Goal: Task Accomplishment & Management: Use online tool/utility

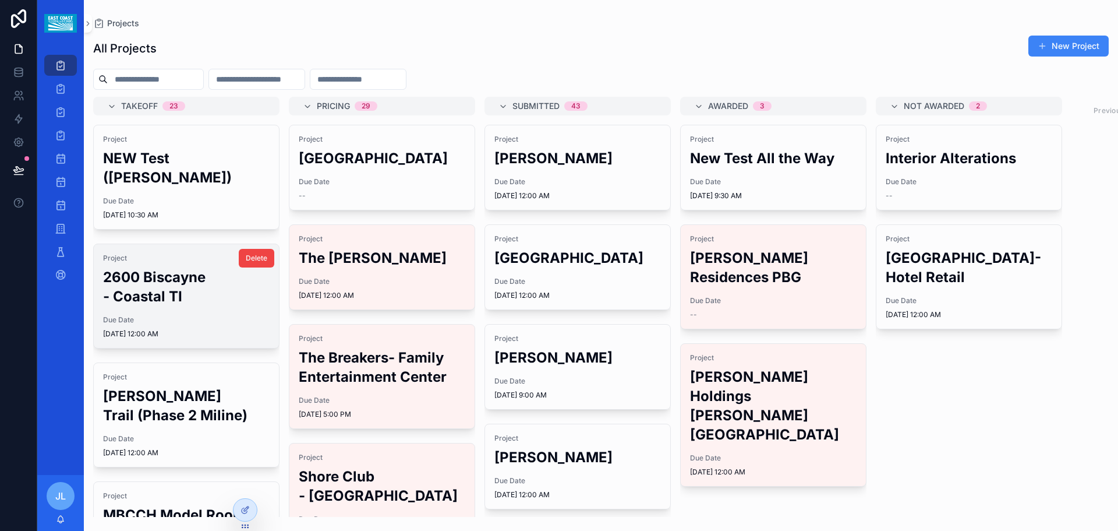
click at [144, 267] on h2 "2600 Biscayne - Coastal TI" at bounding box center [186, 286] width 167 height 38
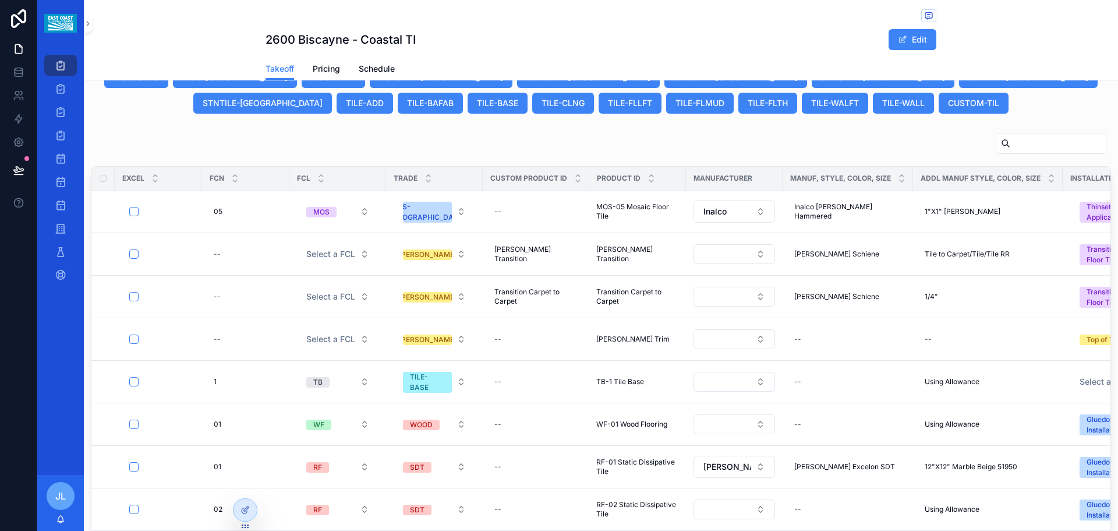
scroll to position [684, 0]
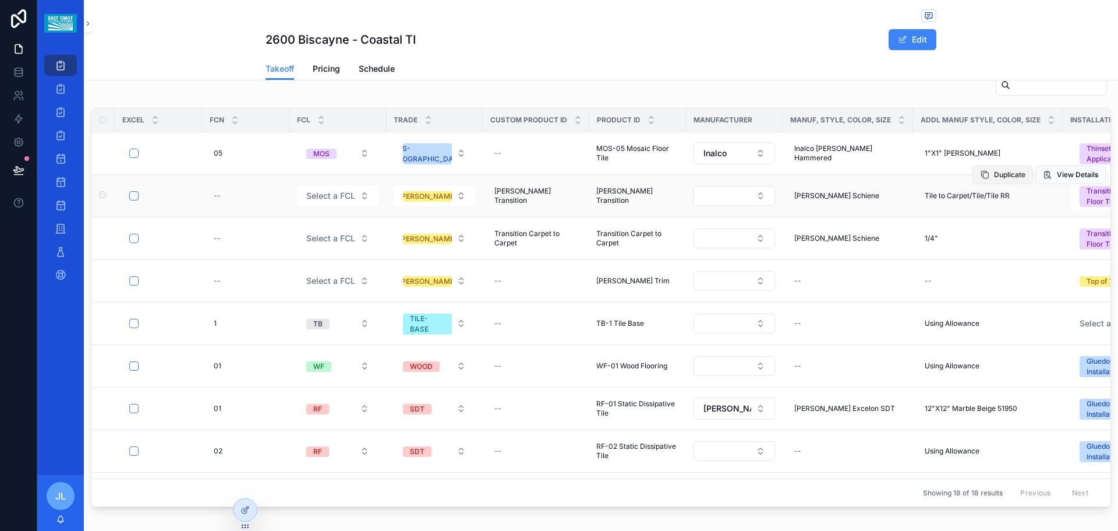
click at [994, 174] on span "Duplicate" at bounding box center [1009, 174] width 31 height 9
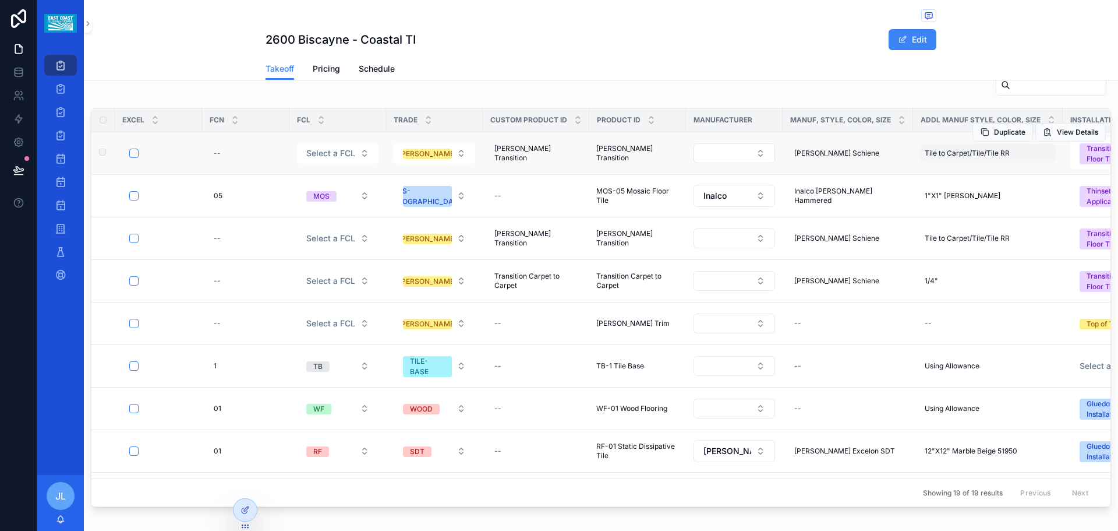
click at [965, 156] on span "Tile to Carpet/Tile/Tile RR" at bounding box center [967, 153] width 85 height 9
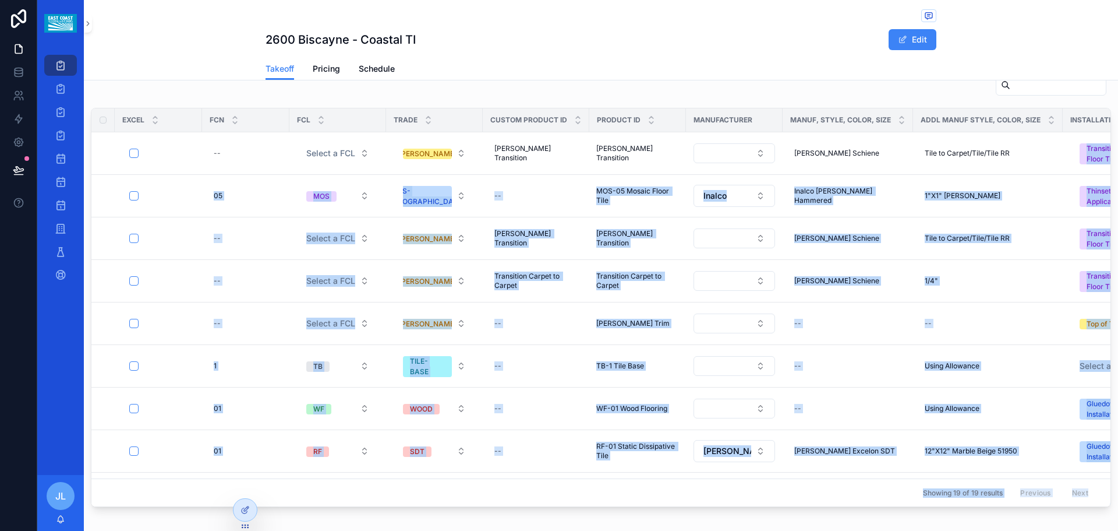
click at [785, 58] on div "Takeoff Pricing Schedule" at bounding box center [601, 69] width 671 height 22
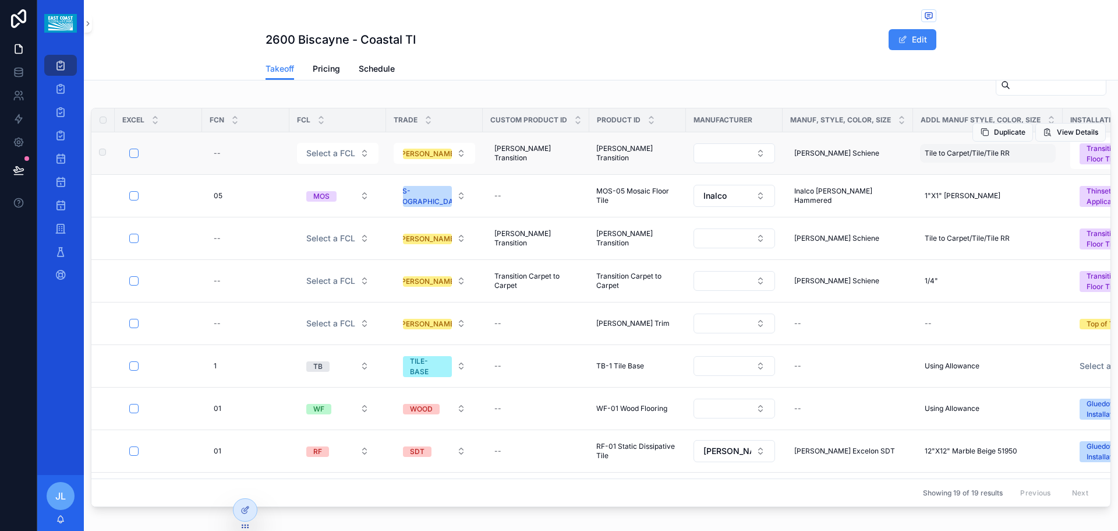
click at [962, 156] on span "Tile to Carpet/Tile/Tile RR" at bounding box center [967, 153] width 85 height 9
drag, startPoint x: 956, startPoint y: 168, endPoint x: 1030, endPoint y: 173, distance: 74.7
click at [1030, 173] on input "**********" at bounding box center [979, 170] width 111 height 16
type input "**********"
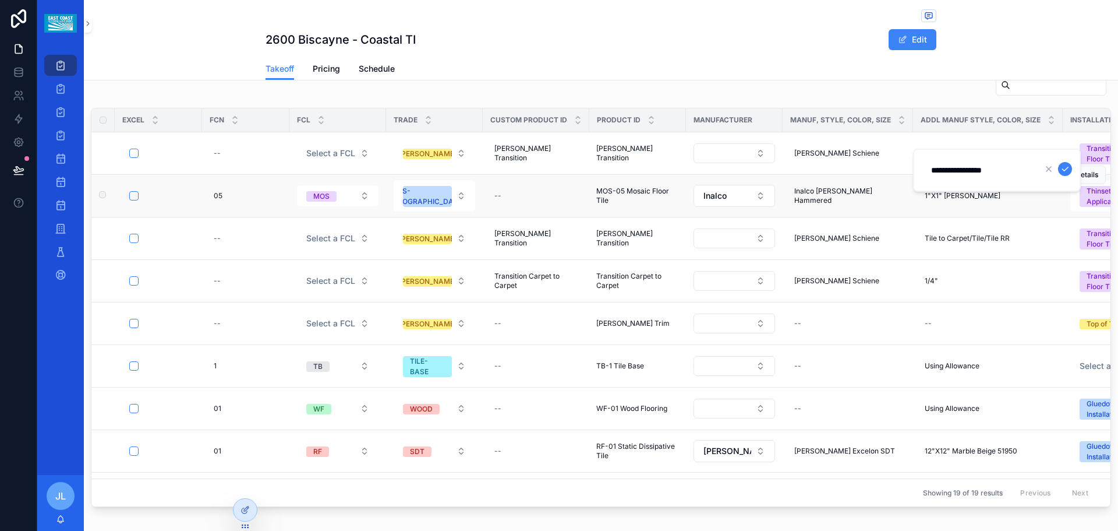
click button "scrollable content" at bounding box center [1065, 169] width 14 height 14
click at [856, 149] on div "[PERSON_NAME] Schiene [PERSON_NAME] Schiene" at bounding box center [848, 153] width 117 height 19
click at [796, 173] on td "[PERSON_NAME] Schiene [PERSON_NAME] Schiene" at bounding box center [848, 153] width 130 height 43
click at [856, 152] on div "[PERSON_NAME] Schiene [PERSON_NAME] Schiene" at bounding box center [848, 153] width 117 height 19
drag, startPoint x: 870, startPoint y: 172, endPoint x: 788, endPoint y: 168, distance: 82.2
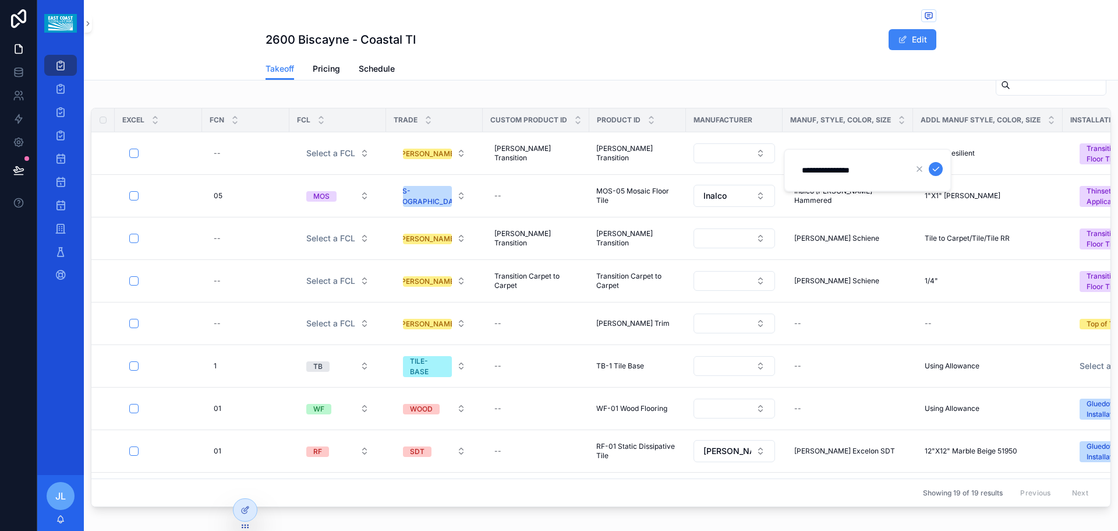
click at [788, 168] on div "**********" at bounding box center [868, 170] width 168 height 43
click button "scrollable content" at bounding box center [936, 169] width 14 height 14
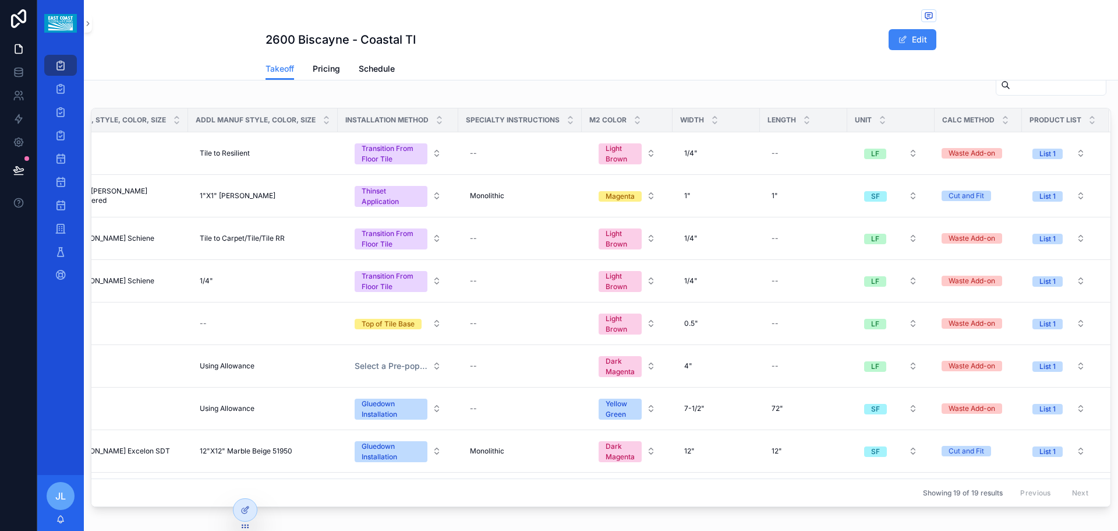
scroll to position [0, 739]
click at [683, 172] on td "1/4" 1/4"" at bounding box center [716, 153] width 87 height 43
click at [684, 156] on span "1/4"" at bounding box center [690, 153] width 13 height 9
drag, startPoint x: 703, startPoint y: 164, endPoint x: 673, endPoint y: 170, distance: 30.4
click at [673, 170] on input "****" at bounding box center [724, 170] width 111 height 16
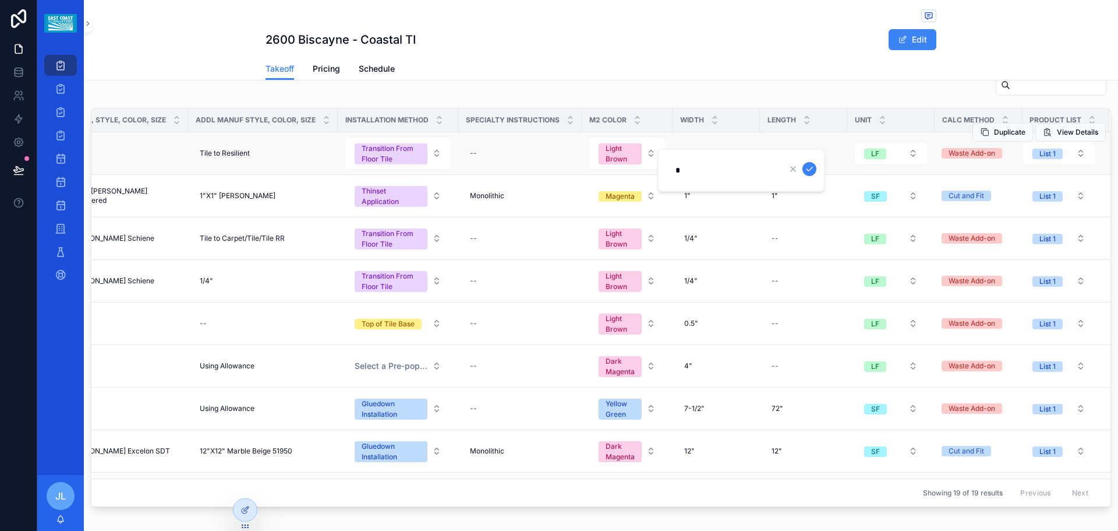
type input "**"
click button "scrollable content" at bounding box center [810, 169] width 14 height 14
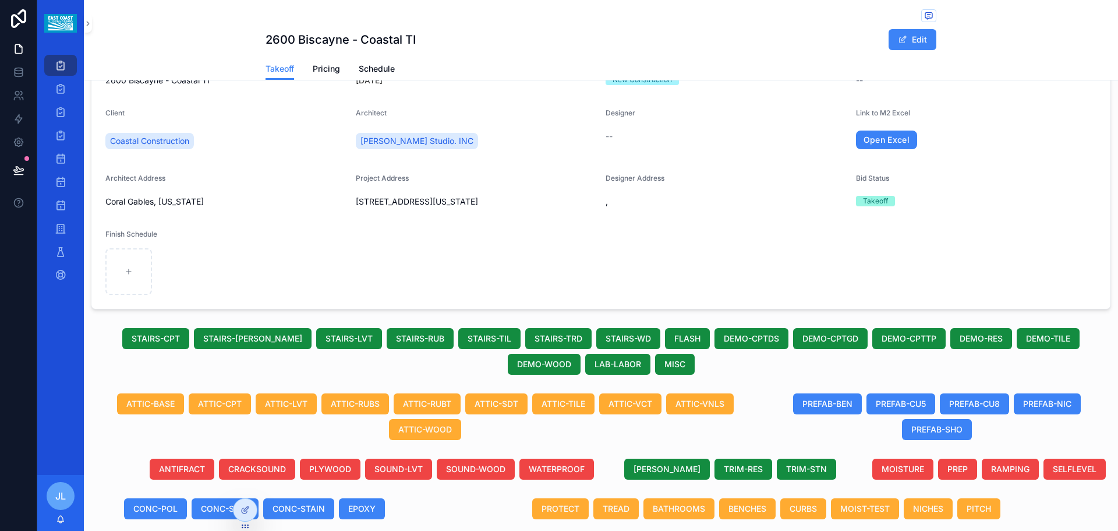
scroll to position [175, 0]
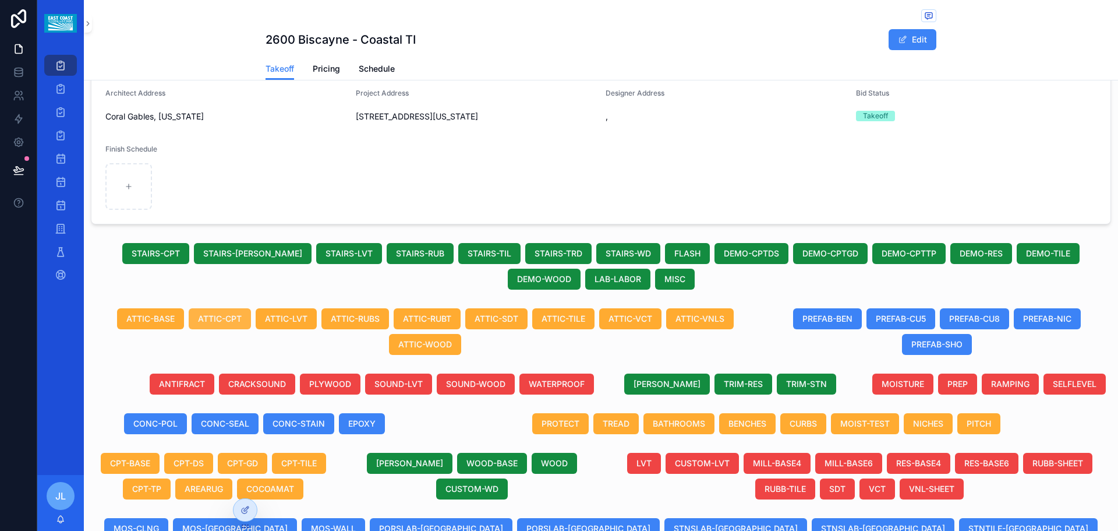
click at [223, 316] on span "ATTIC-CPT" at bounding box center [220, 319] width 44 height 12
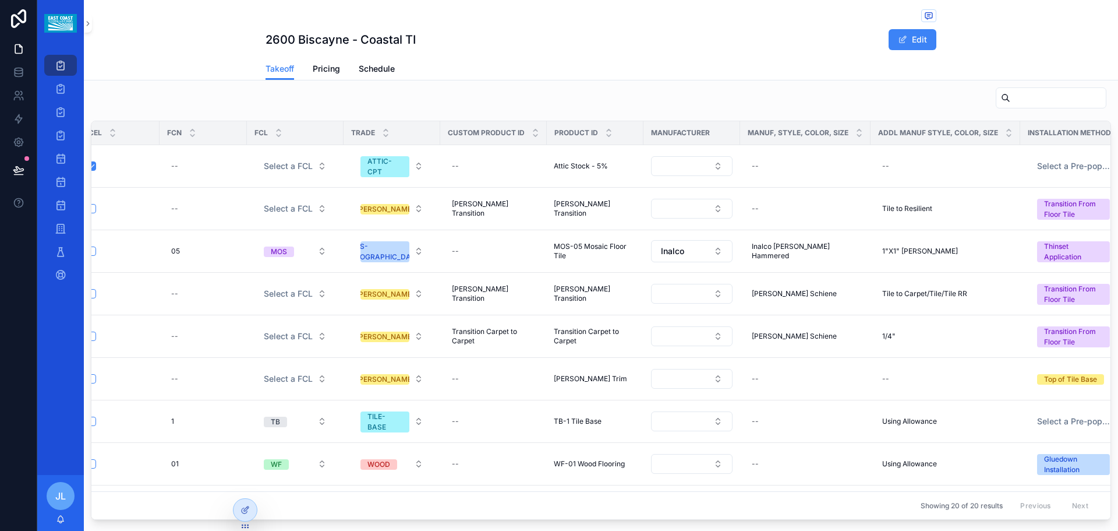
scroll to position [0, 0]
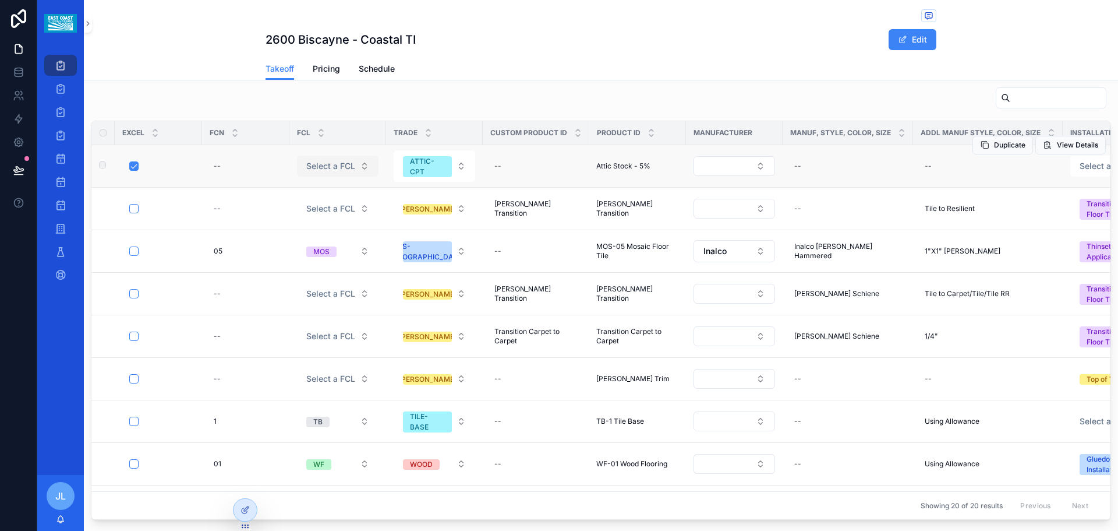
click at [364, 166] on button "Select a FCL" at bounding box center [338, 166] width 82 height 21
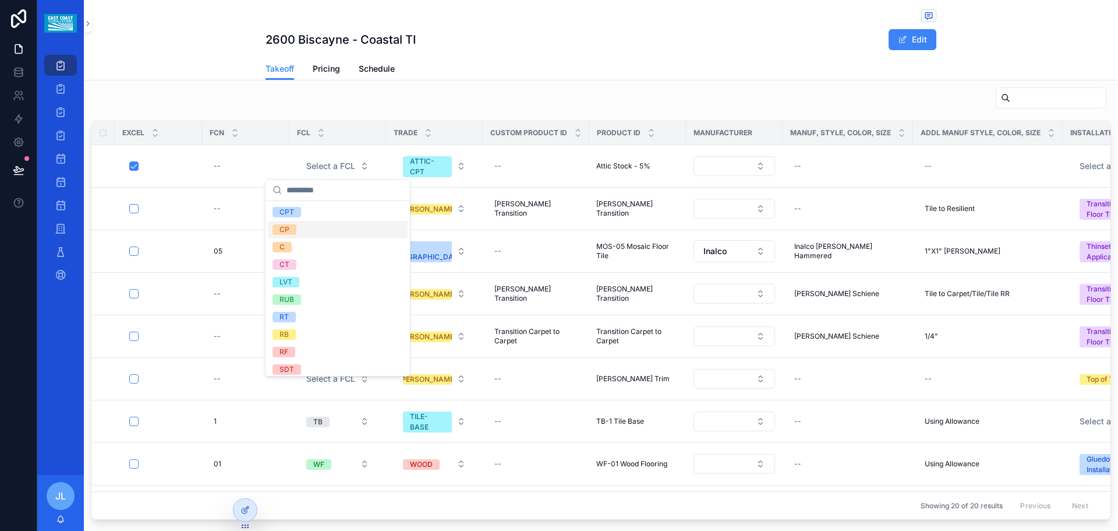
click at [291, 231] on span "CP" at bounding box center [285, 229] width 24 height 10
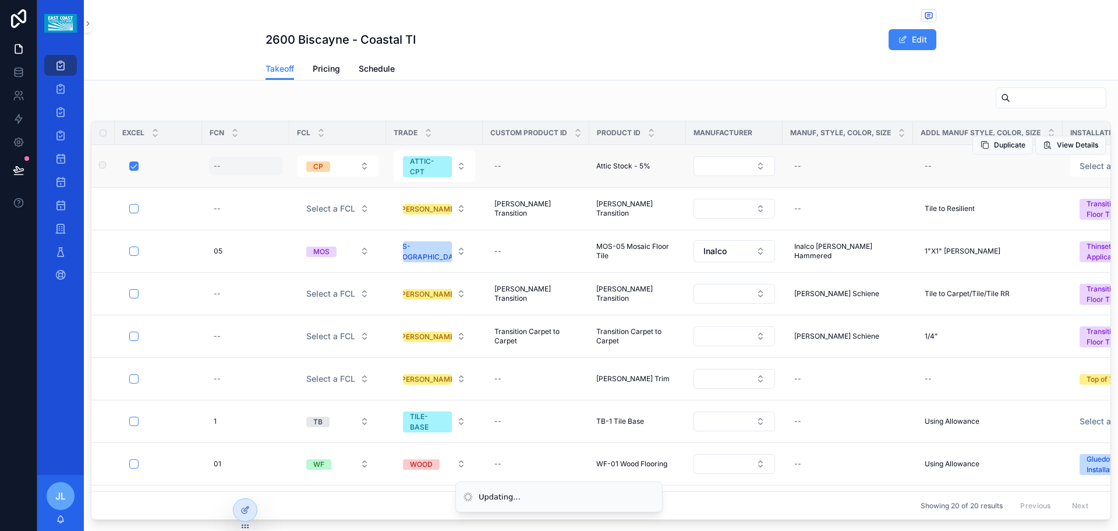
click at [218, 167] on div "--" at bounding box center [217, 165] width 7 height 9
type input "**"
click at [224, 165] on div "--" at bounding box center [245, 166] width 73 height 19
click at [358, 182] on icon "scrollable content" at bounding box center [356, 181] width 9 height 9
click at [994, 146] on span "Duplicate" at bounding box center [1009, 144] width 31 height 9
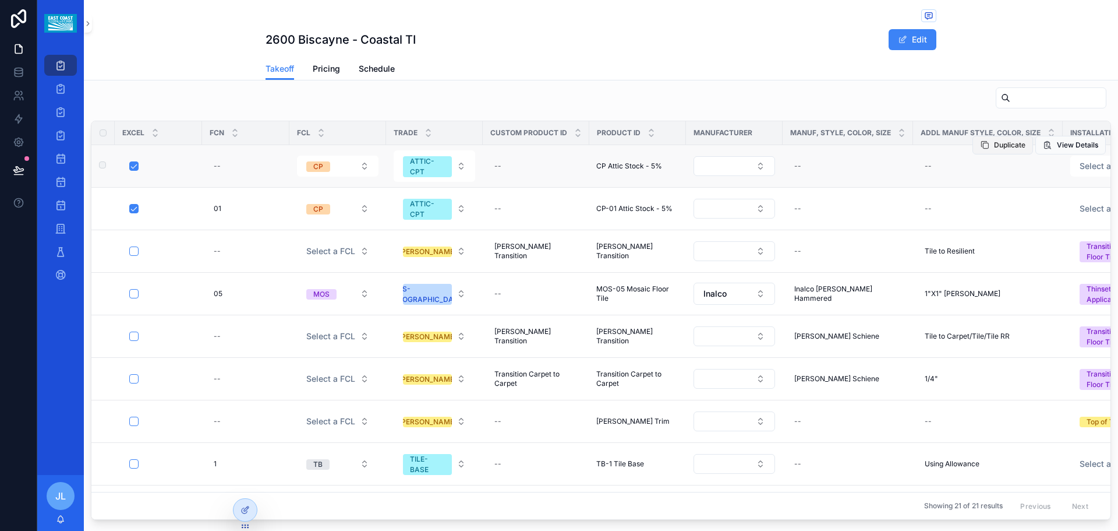
click at [994, 143] on span "Duplicate" at bounding box center [1009, 144] width 31 height 9
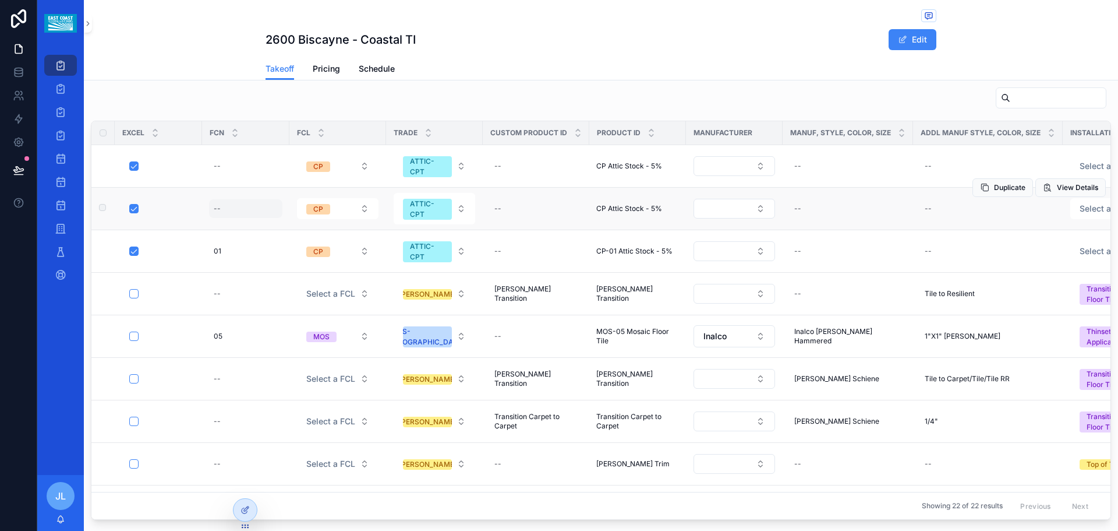
click at [220, 212] on div "--" at bounding box center [217, 208] width 7 height 9
type input "**"
click button "scrollable content" at bounding box center [357, 224] width 14 height 14
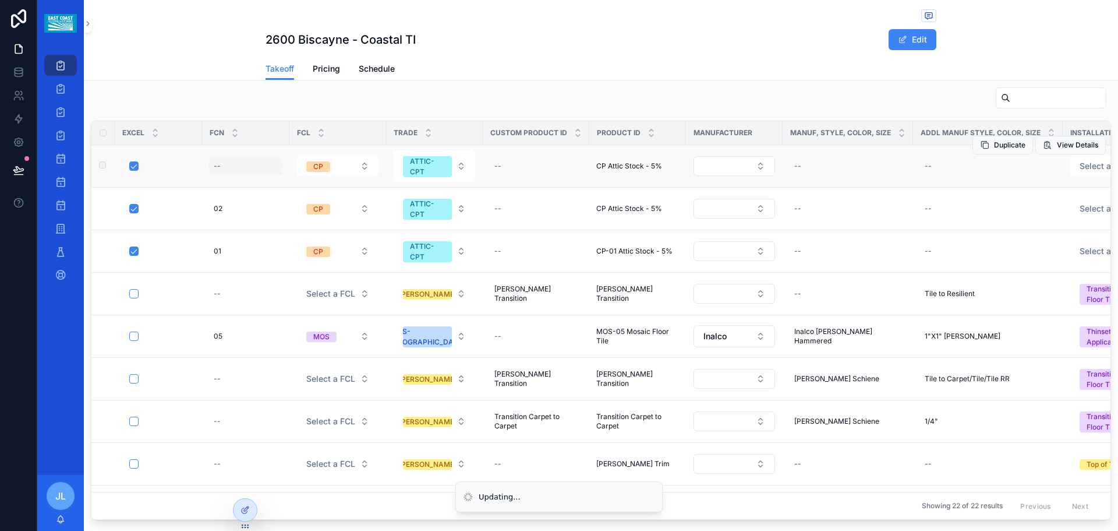
click at [223, 166] on div "--" at bounding box center [245, 166] width 73 height 19
type input "**"
click button "scrollable content" at bounding box center [357, 182] width 14 height 14
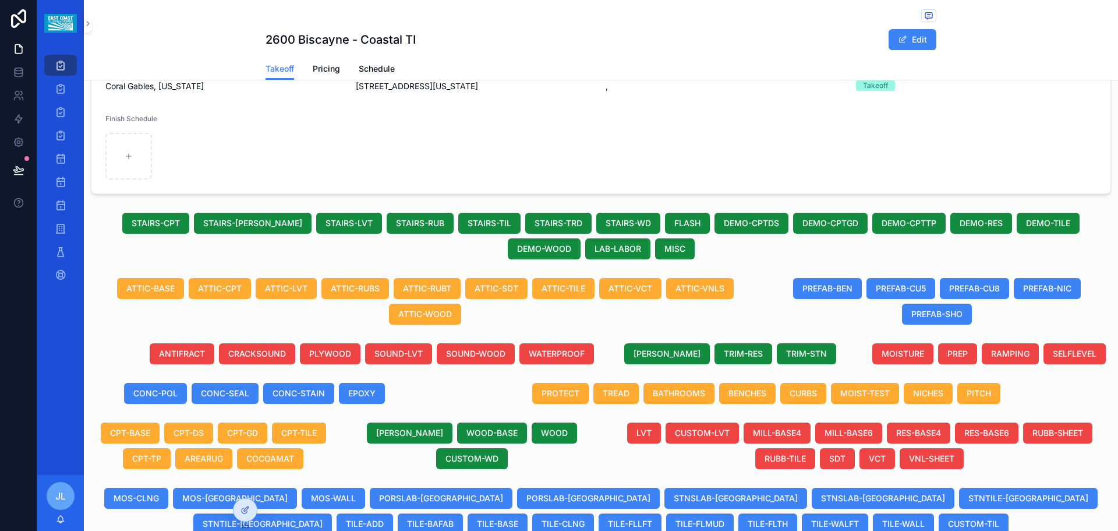
scroll to position [284, 0]
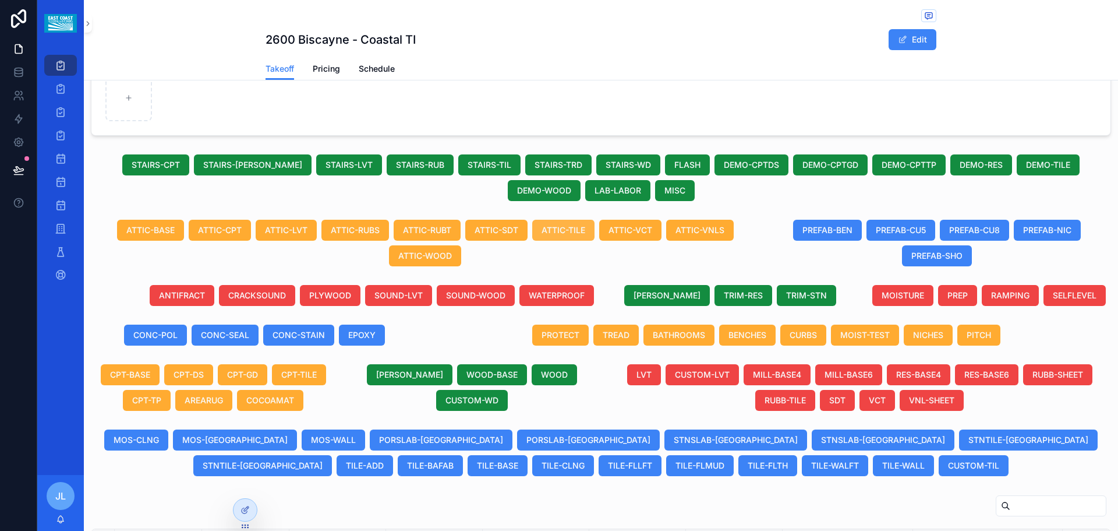
click at [569, 231] on span "ATTIC-TILE" at bounding box center [564, 230] width 44 height 12
click at [493, 233] on span "ATTIC-SDT" at bounding box center [497, 230] width 44 height 12
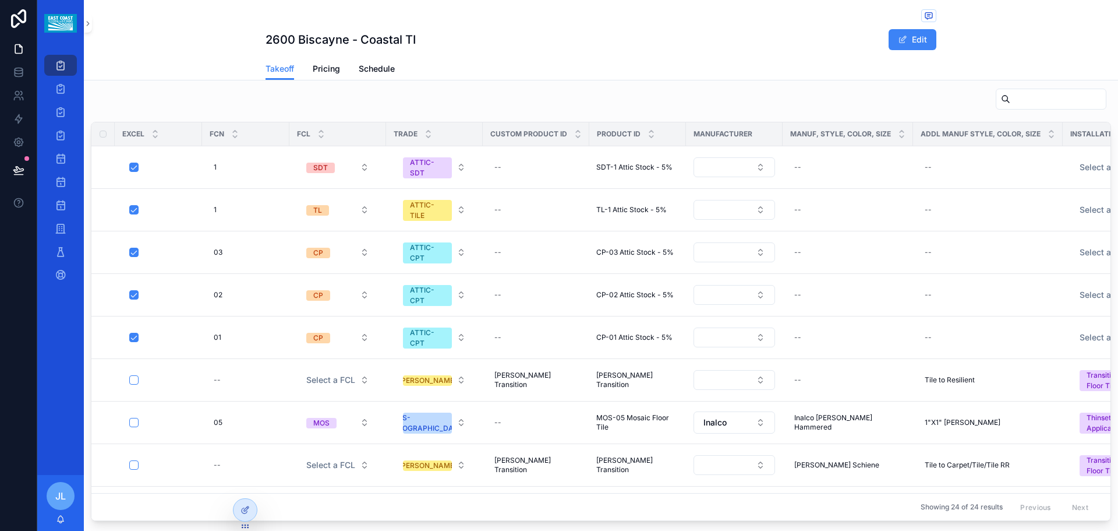
scroll to position [692, 0]
click at [994, 188] on span "Duplicate" at bounding box center [1009, 187] width 31 height 9
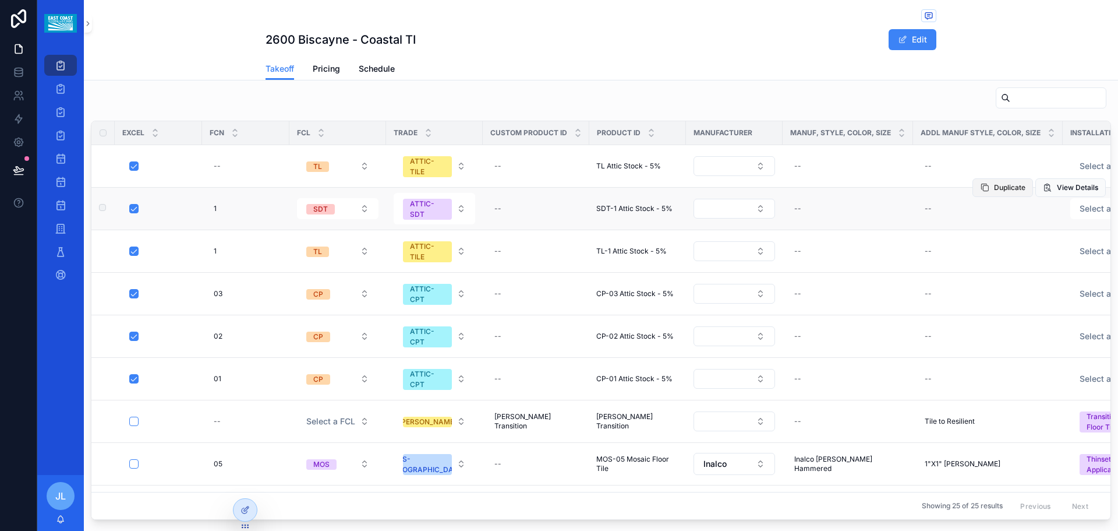
click at [1000, 186] on span "Duplicate" at bounding box center [1009, 187] width 31 height 9
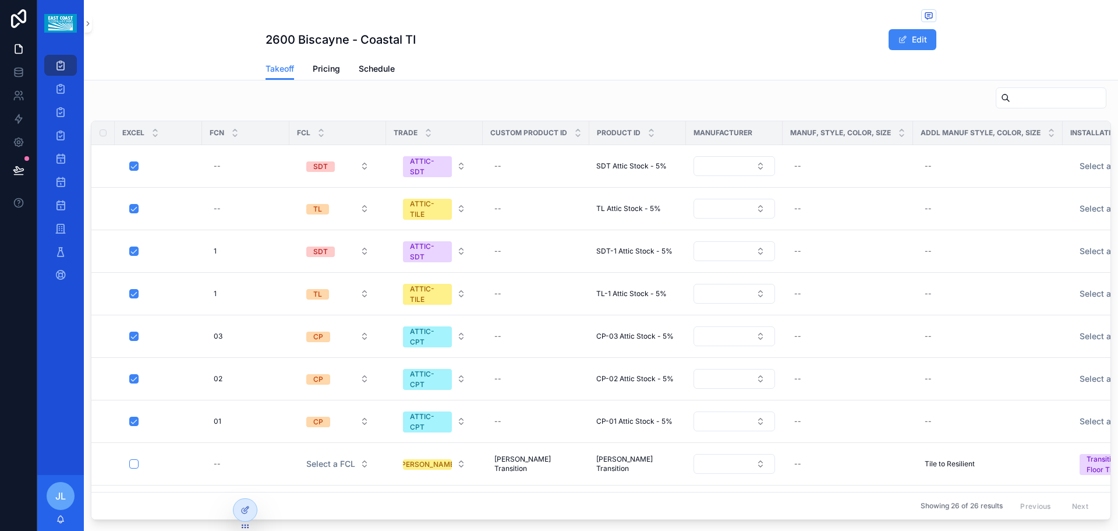
scroll to position [634, 0]
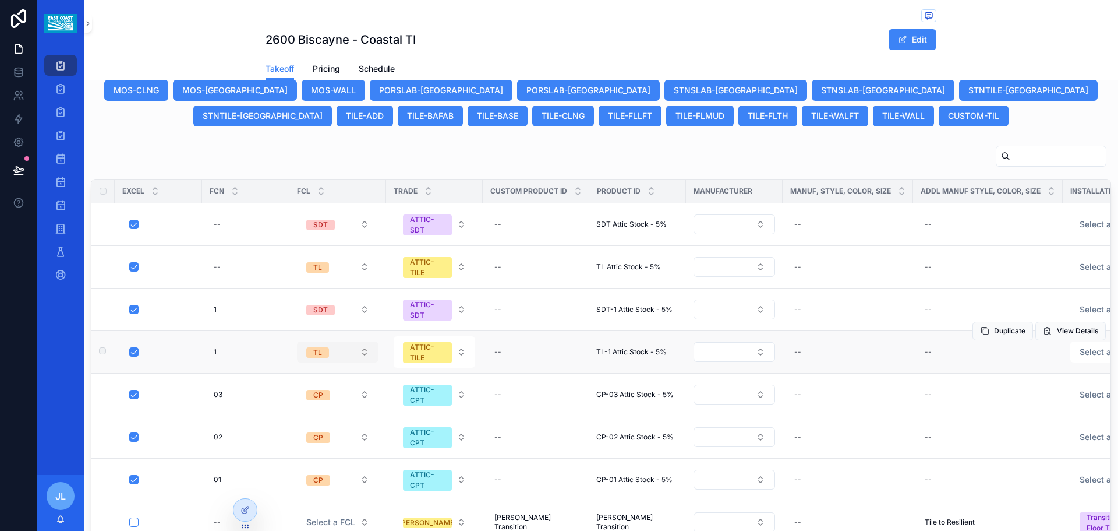
click at [322, 354] on div "TL" at bounding box center [317, 352] width 9 height 10
type input "***"
click at [330, 403] on div "MOS" at bounding box center [338, 397] width 140 height 17
click at [316, 269] on div "TL" at bounding box center [317, 267] width 9 height 10
type input "***"
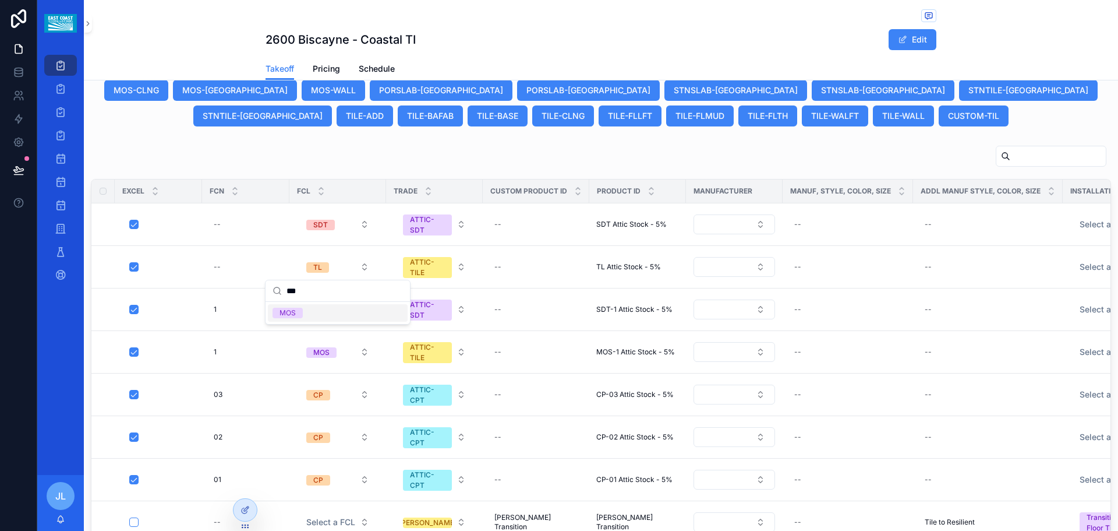
click at [320, 314] on div "MOS" at bounding box center [338, 312] width 140 height 17
click at [642, 274] on td "MOS Attic Stock - 5% MOS Attic Stock - 5%" at bounding box center [638, 267] width 97 height 43
click at [642, 268] on span "MOS Attic Stock - 5%" at bounding box center [633, 266] width 72 height 9
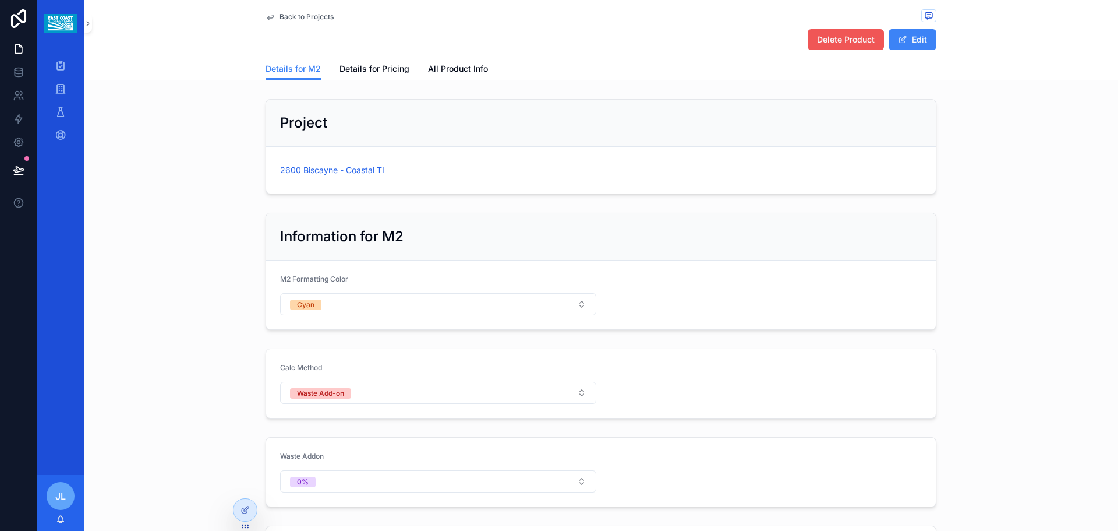
click at [841, 37] on span "Delete Product" at bounding box center [846, 40] width 58 height 12
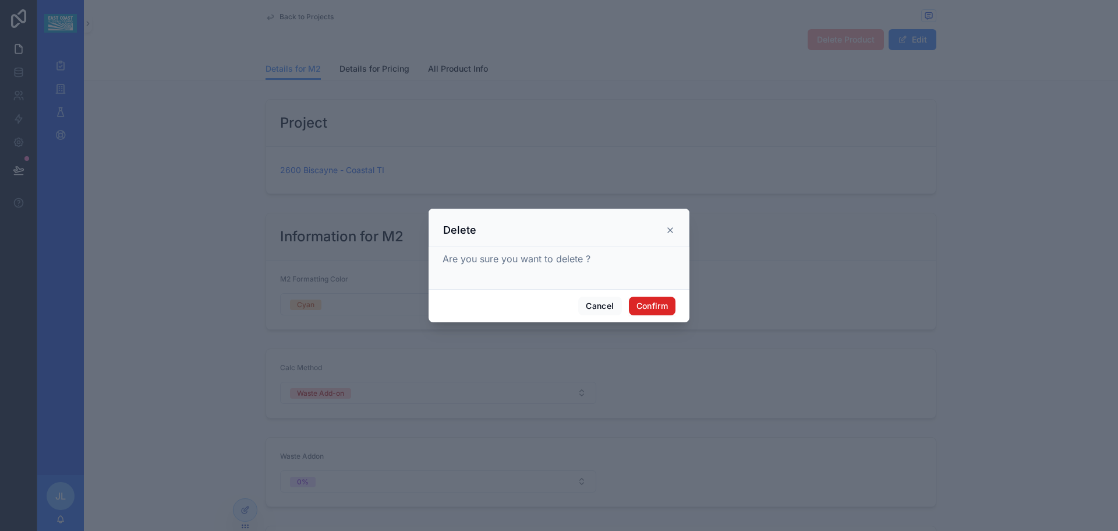
click at [651, 310] on button "Confirm" at bounding box center [652, 306] width 47 height 19
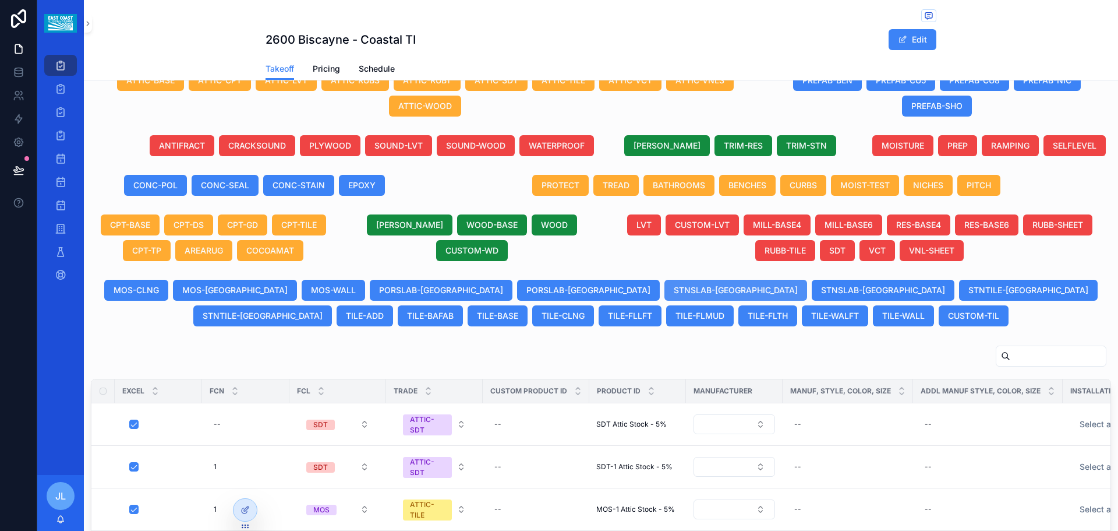
scroll to position [757, 0]
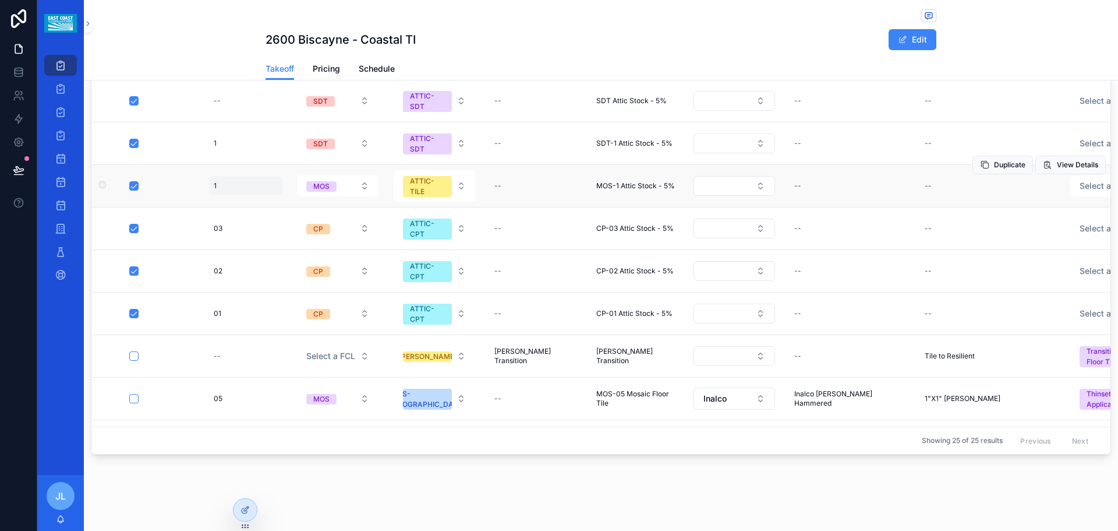
click at [216, 189] on span "1" at bounding box center [215, 185] width 3 height 9
drag, startPoint x: 231, startPoint y: 202, endPoint x: 215, endPoint y: 204, distance: 16.5
click at [215, 204] on form "*" at bounding box center [289, 203] width 149 height 22
type input "**"
click button "scrollable content" at bounding box center [357, 202] width 14 height 14
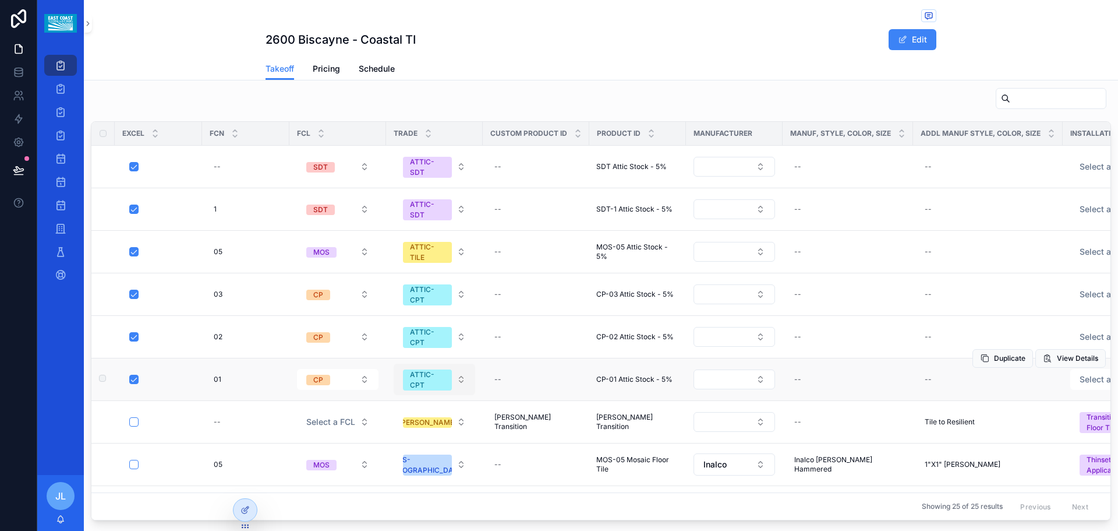
scroll to position [641, 0]
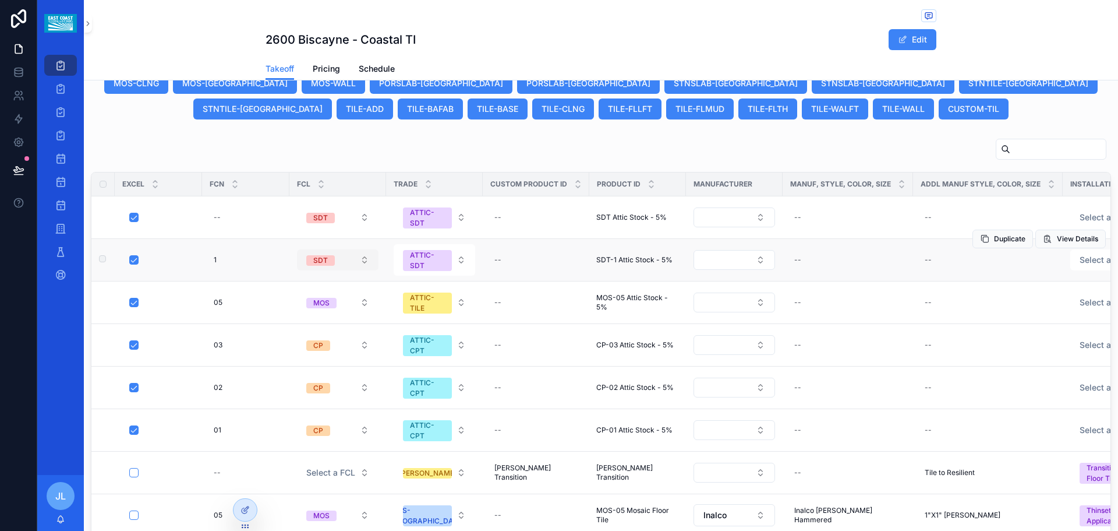
click at [334, 257] on span "SDT" at bounding box center [320, 260] width 29 height 10
type input "**"
click at [337, 303] on div "RF" at bounding box center [338, 305] width 140 height 17
click at [215, 260] on span "1" at bounding box center [215, 259] width 3 height 9
click at [223, 280] on td "1 1" at bounding box center [245, 260] width 87 height 43
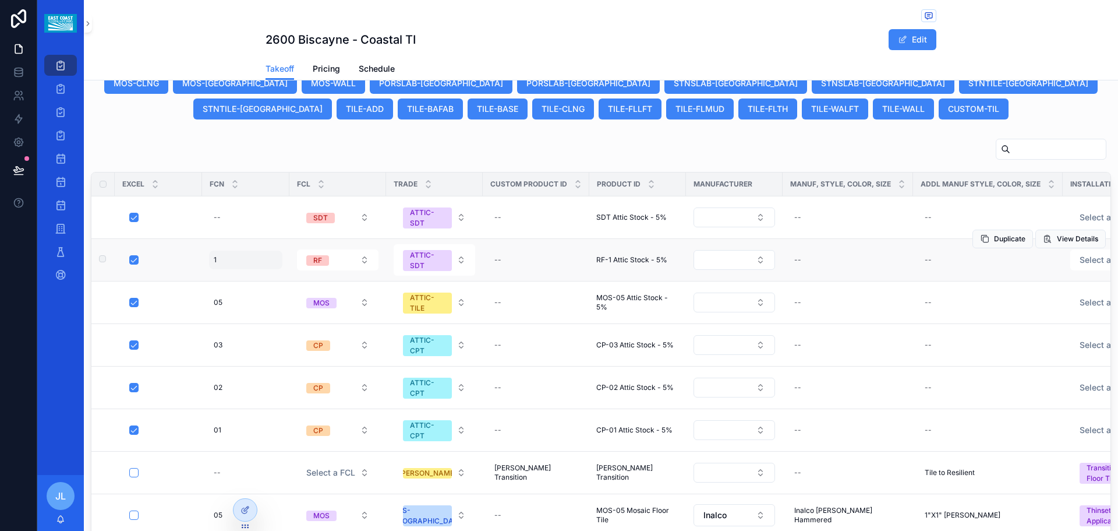
click at [217, 259] on div "1 1" at bounding box center [245, 259] width 73 height 19
click at [245, 252] on div "1 1" at bounding box center [245, 259] width 73 height 19
type input "**"
click button "scrollable content" at bounding box center [357, 276] width 14 height 14
click at [345, 219] on button "SDT" at bounding box center [338, 217] width 82 height 21
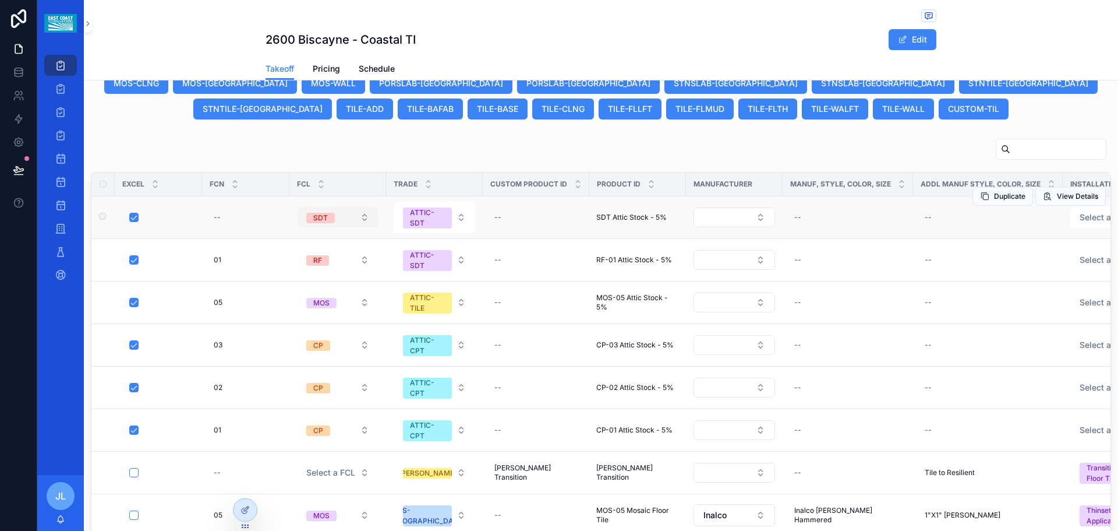
click at [343, 209] on button "SDT" at bounding box center [338, 217] width 82 height 21
type input "**"
click at [315, 262] on div "RF" at bounding box center [338, 263] width 140 height 17
click at [222, 218] on div "--" at bounding box center [245, 217] width 73 height 19
type input "**"
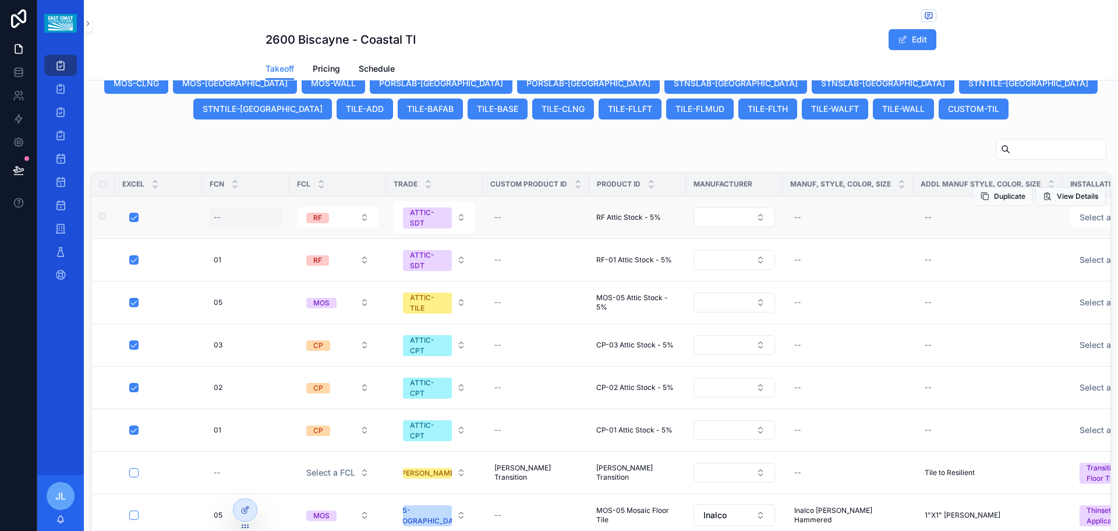
click at [223, 220] on div "--" at bounding box center [245, 217] width 73 height 19
click button "scrollable content" at bounding box center [357, 233] width 14 height 14
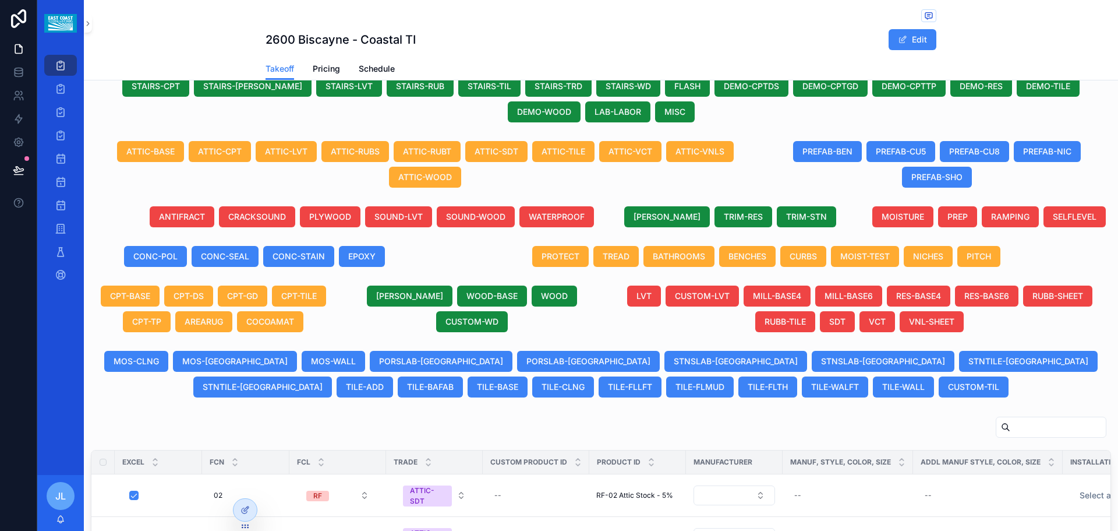
scroll to position [350, 0]
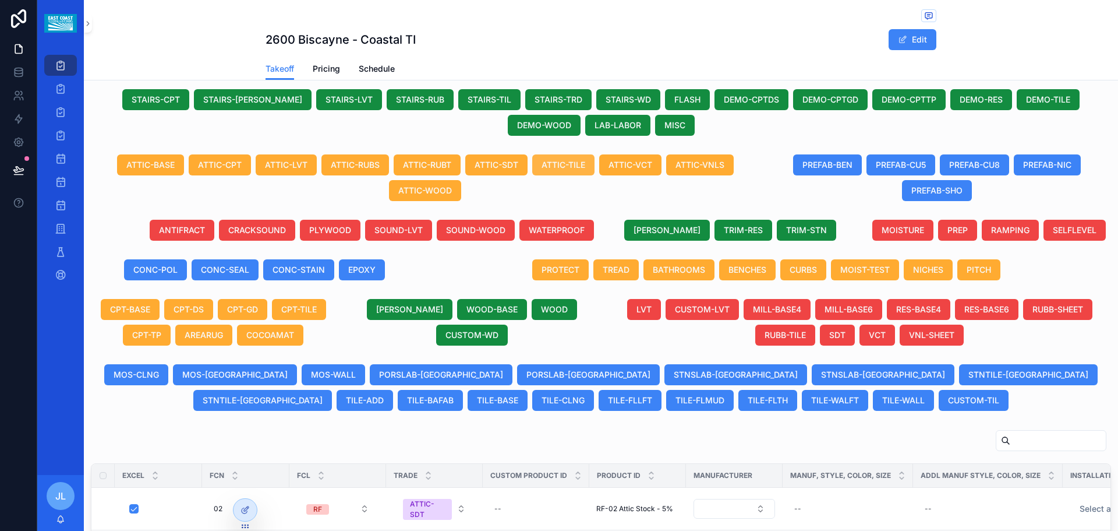
click at [558, 163] on span "ATTIC-TILE" at bounding box center [564, 165] width 44 height 12
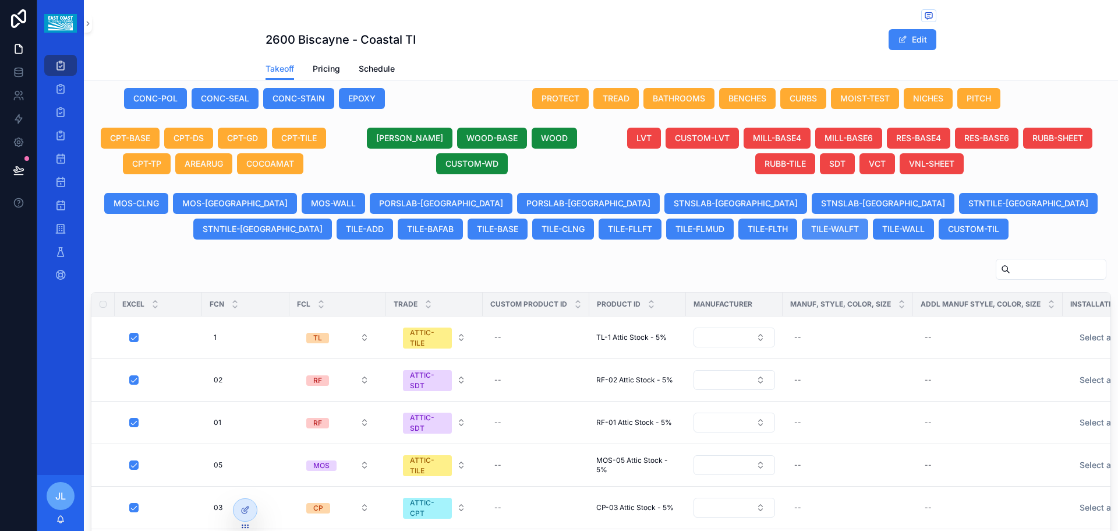
scroll to position [524, 0]
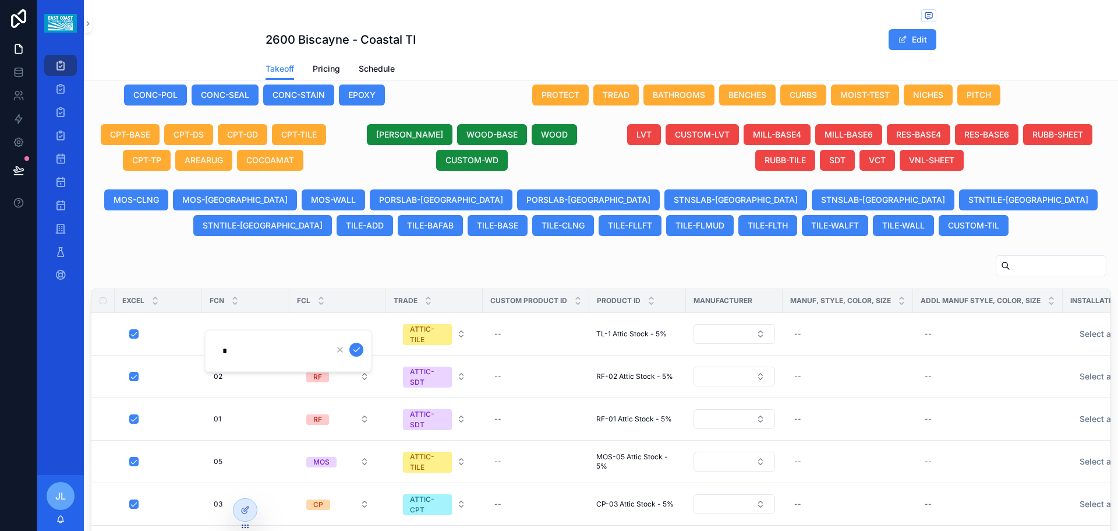
click at [224, 350] on input "*" at bounding box center [271, 351] width 111 height 16
type input "**"
click button "scrollable content" at bounding box center [357, 350] width 14 height 14
click at [994, 313] on span "Duplicate" at bounding box center [1009, 312] width 31 height 9
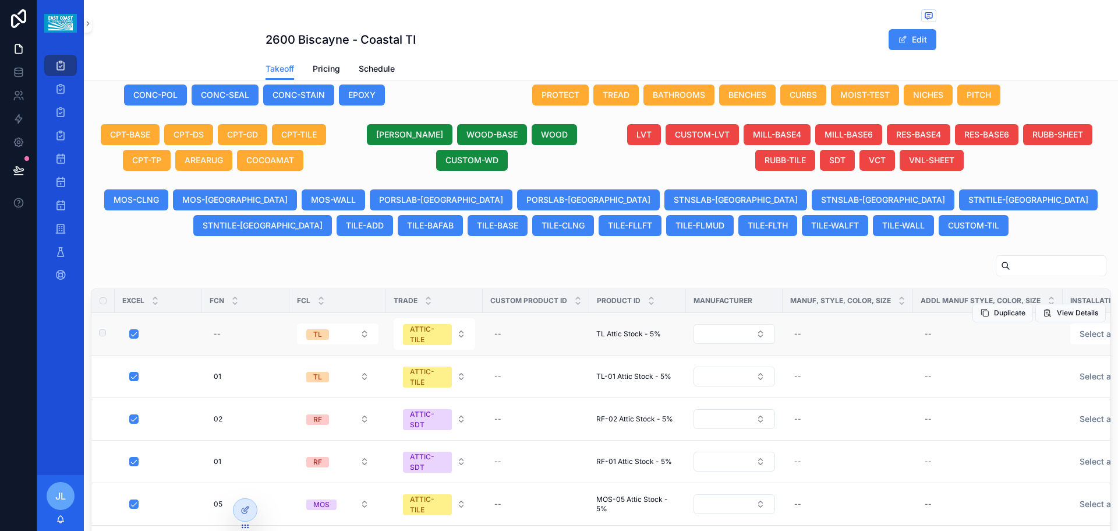
click at [979, 324] on div "Duplicate View Details" at bounding box center [1039, 313] width 133 height 42
click at [994, 310] on span "Duplicate" at bounding box center [1009, 312] width 31 height 9
click at [994, 313] on span "Duplicate" at bounding box center [1009, 312] width 31 height 9
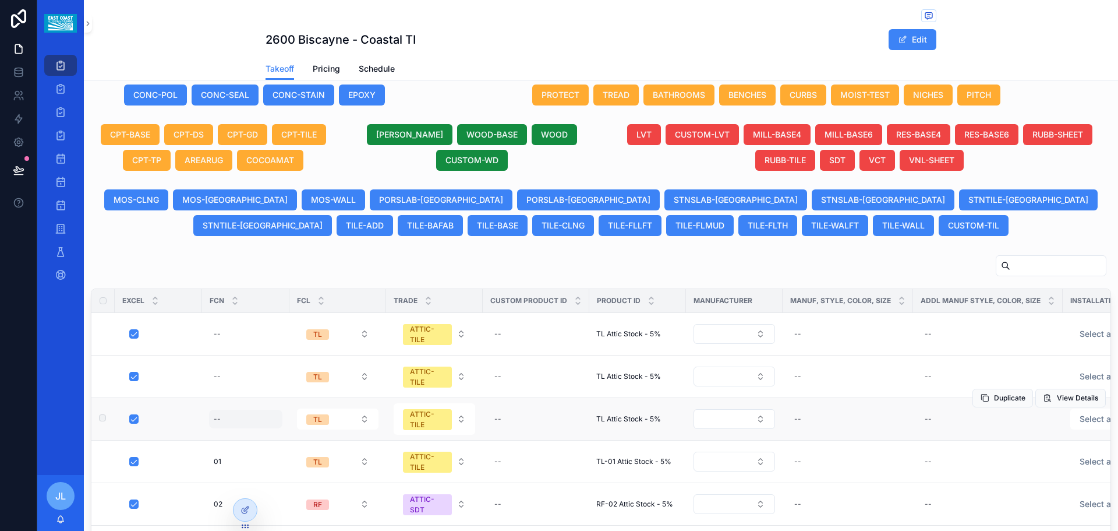
click at [224, 422] on div "--" at bounding box center [245, 419] width 73 height 19
type input "**"
click button "scrollable content" at bounding box center [357, 435] width 14 height 14
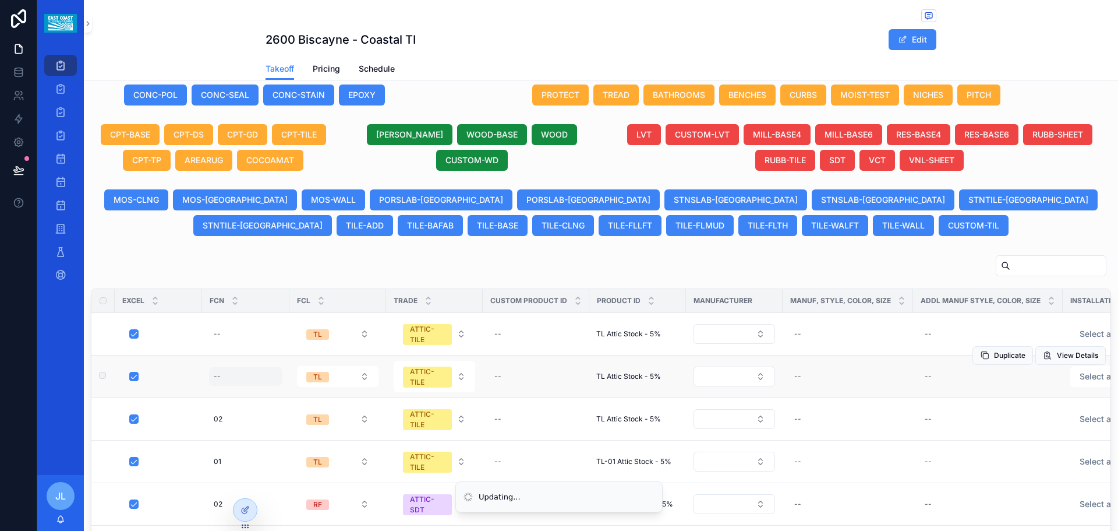
click at [220, 379] on div "--" at bounding box center [217, 376] width 7 height 9
click at [239, 372] on div "--" at bounding box center [245, 376] width 73 height 19
type input "**"
click button "scrollable content" at bounding box center [357, 392] width 14 height 14
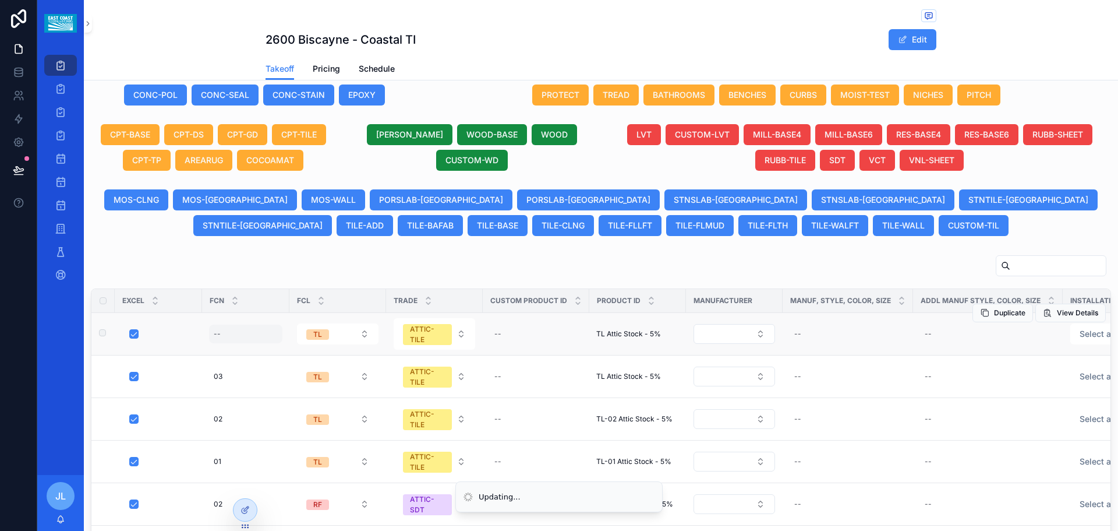
click at [217, 334] on div "--" at bounding box center [217, 333] width 7 height 9
type input "**"
click button "scrollable content" at bounding box center [357, 350] width 14 height 14
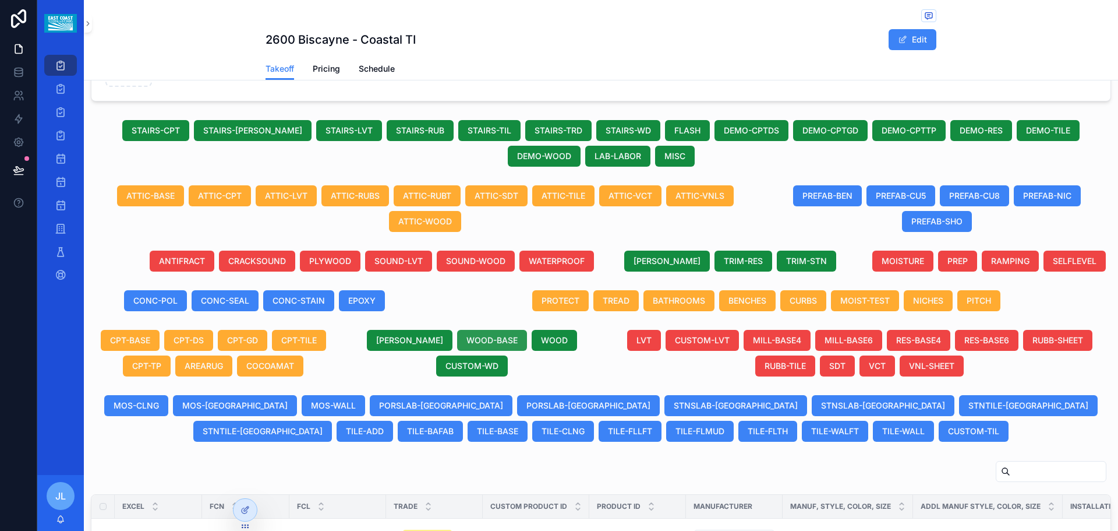
scroll to position [291, 0]
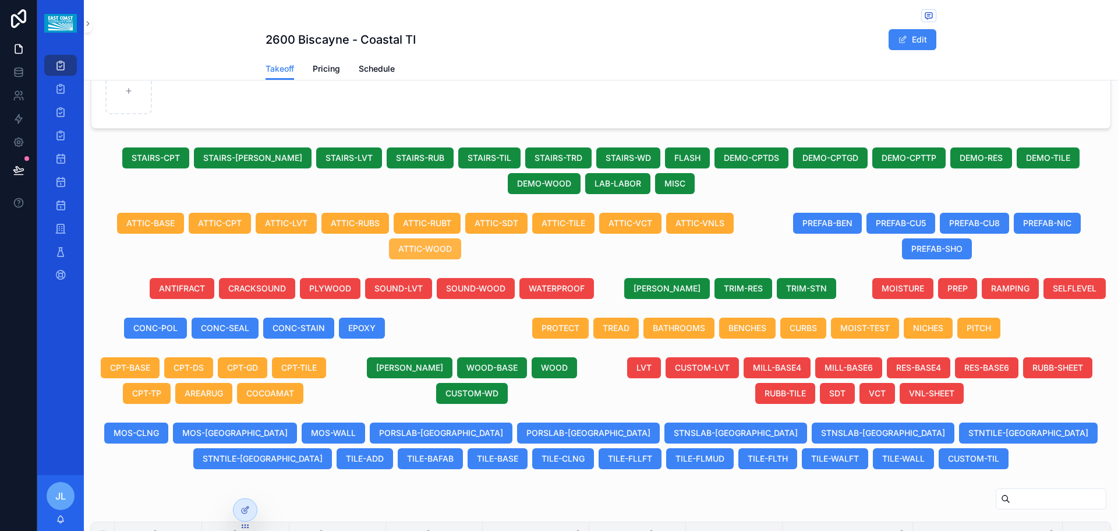
click at [439, 250] on span "ATTIC-WOOD" at bounding box center [425, 249] width 54 height 12
click at [418, 249] on span "ATTIC-WOOD" at bounding box center [425, 249] width 54 height 12
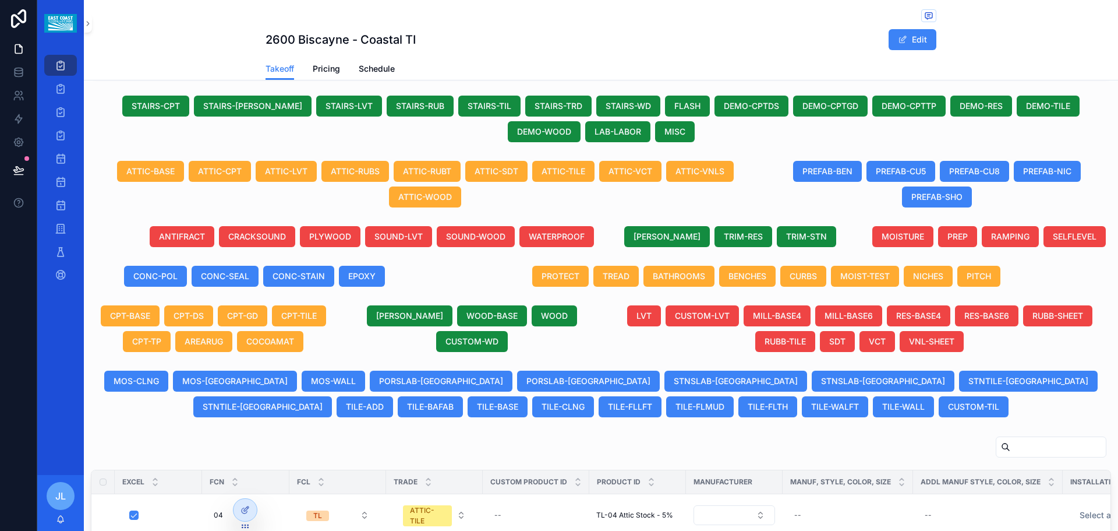
scroll to position [583, 0]
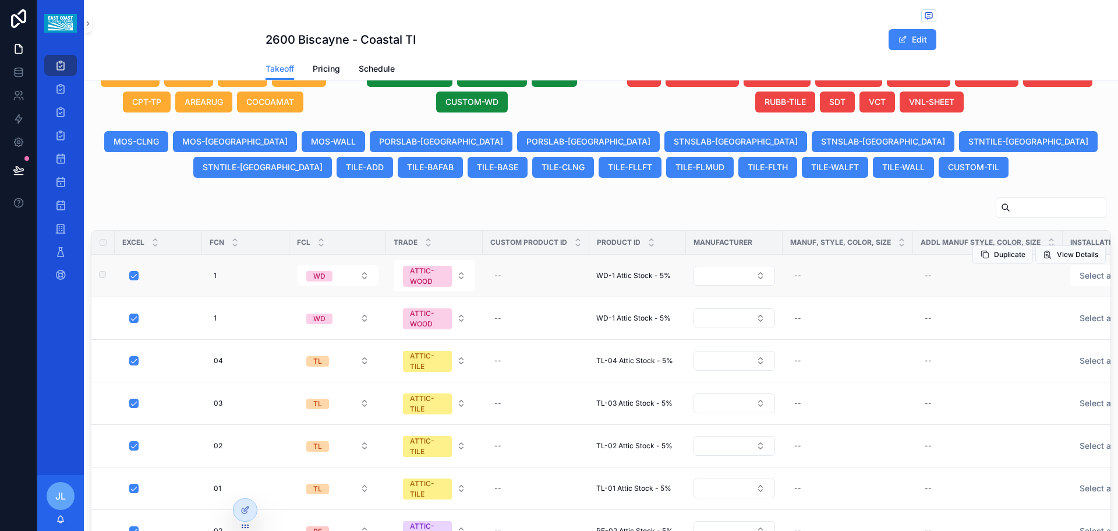
click at [624, 274] on span "WD-1 Attic Stock - 5%" at bounding box center [634, 275] width 75 height 9
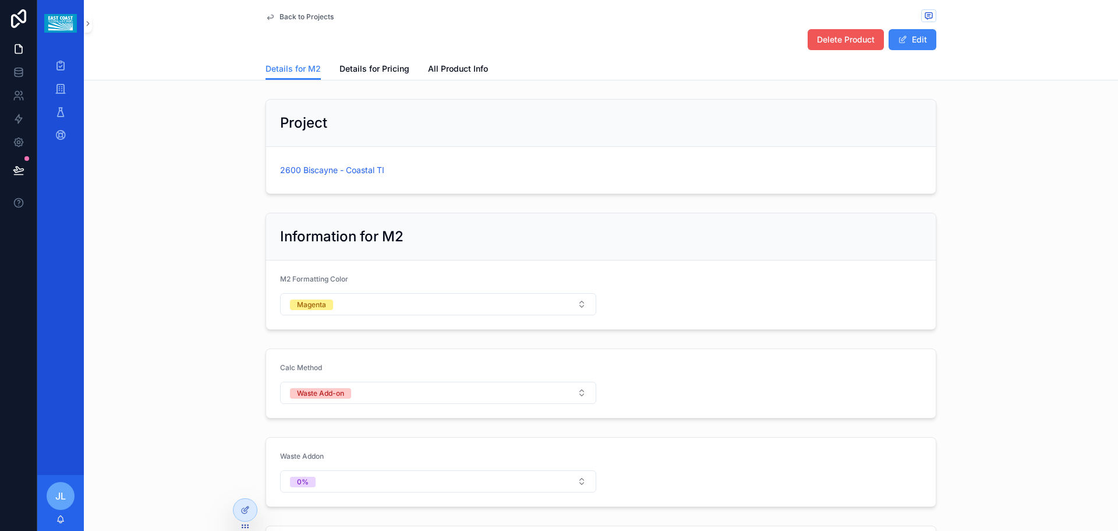
click at [845, 37] on span "Delete Product" at bounding box center [846, 40] width 58 height 12
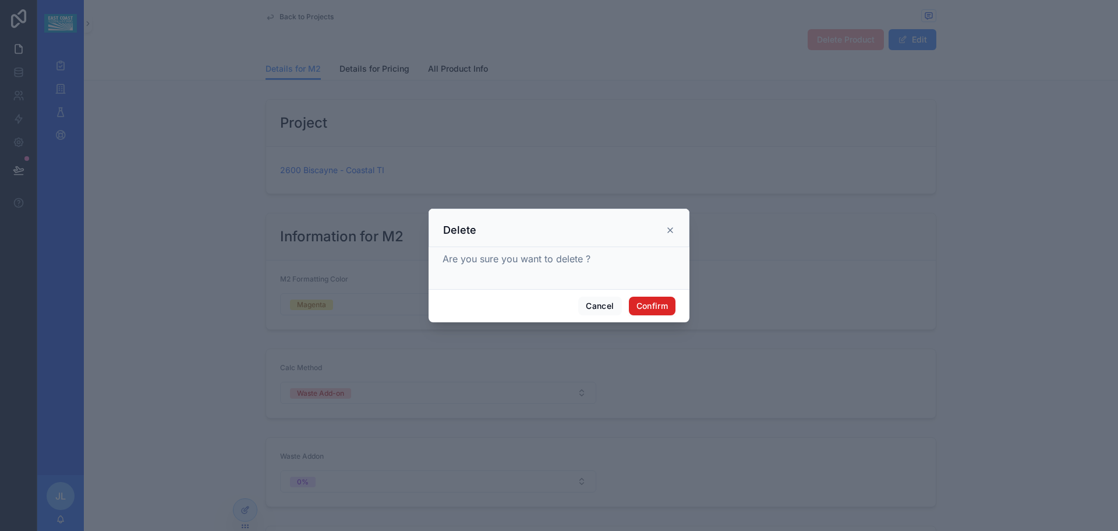
click at [669, 305] on button "Confirm" at bounding box center [652, 306] width 47 height 19
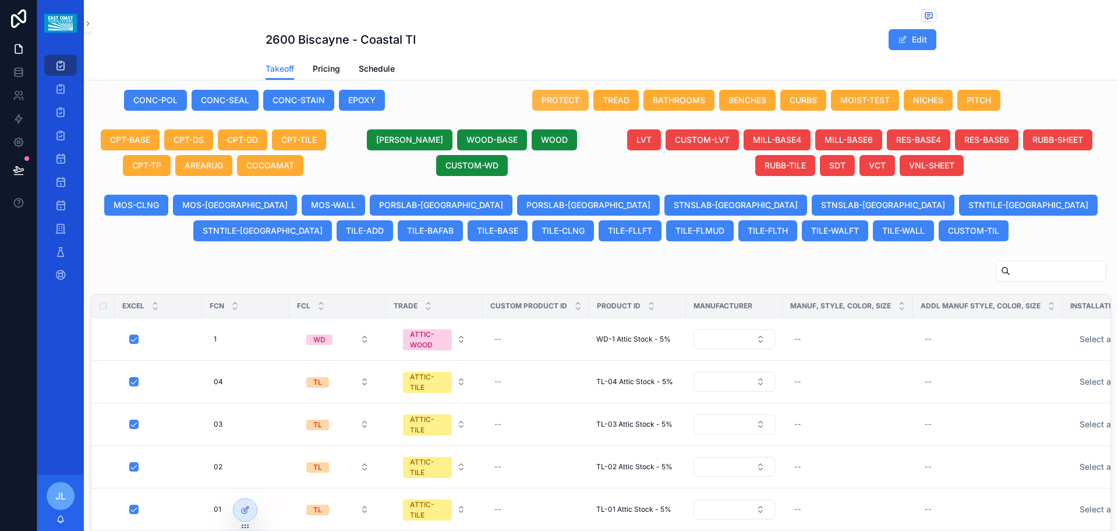
scroll to position [524, 0]
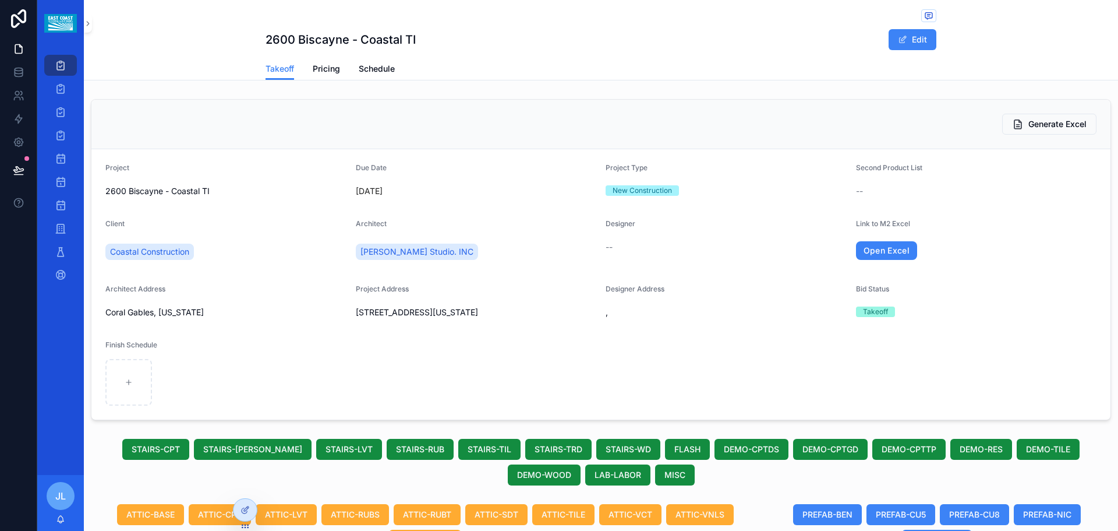
scroll to position [524, 0]
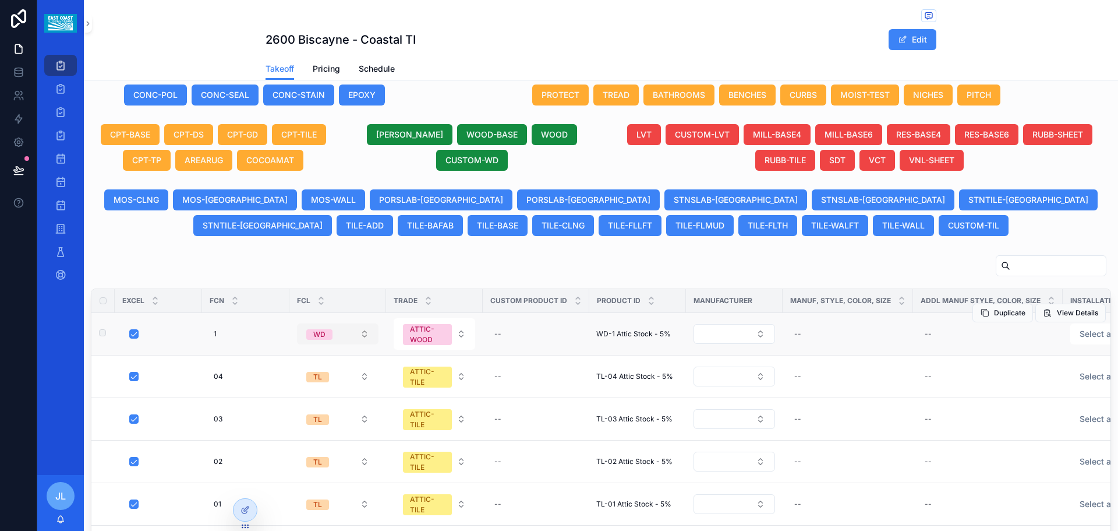
click at [335, 337] on button "WD" at bounding box center [338, 333] width 82 height 21
type input "**"
click at [350, 386] on div "WF" at bounding box center [338, 379] width 140 height 17
click at [241, 338] on div "1 1" at bounding box center [245, 333] width 73 height 19
click at [235, 334] on div "1 1" at bounding box center [245, 333] width 73 height 19
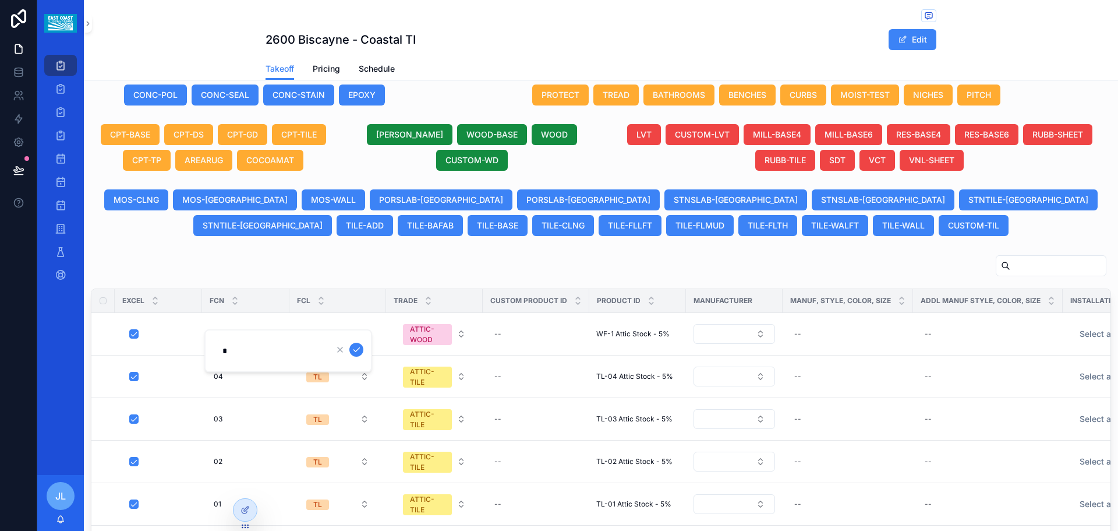
click at [224, 352] on input "*" at bounding box center [271, 351] width 111 height 16
type input "**"
click button "scrollable content" at bounding box center [357, 350] width 14 height 14
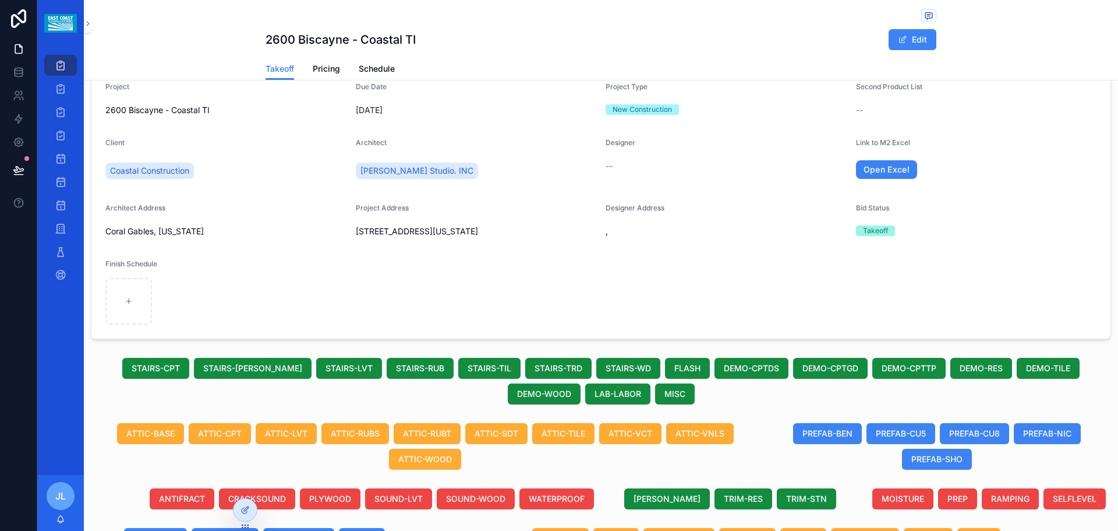
scroll to position [0, 0]
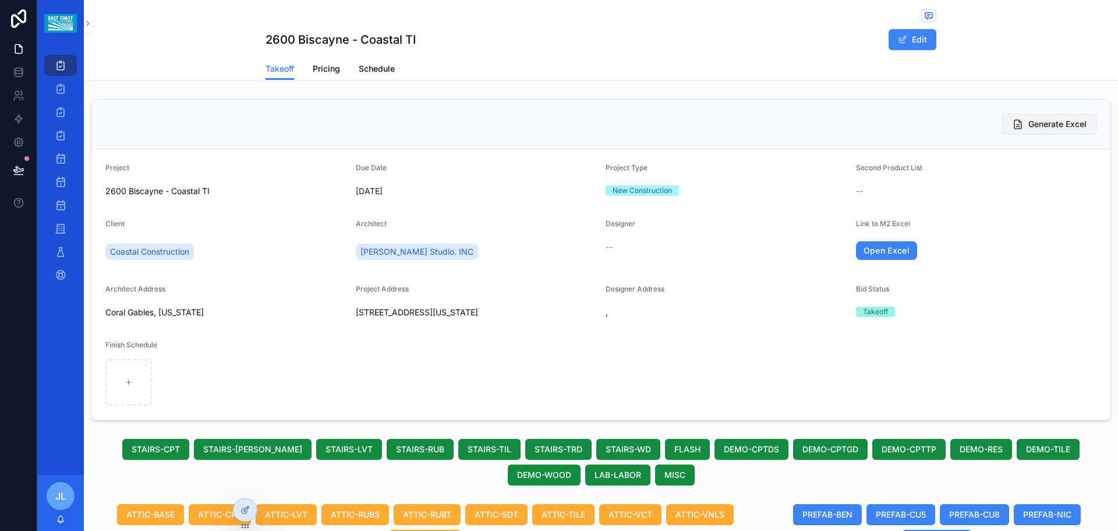
click at [1057, 127] on span "Generate Excel" at bounding box center [1058, 124] width 58 height 12
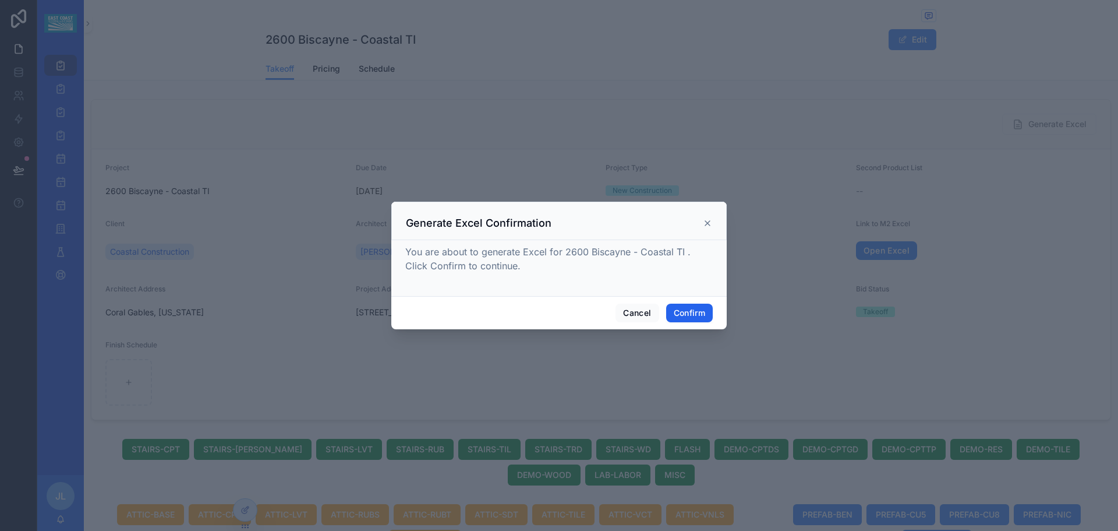
click at [693, 311] on button "Confirm" at bounding box center [689, 312] width 47 height 19
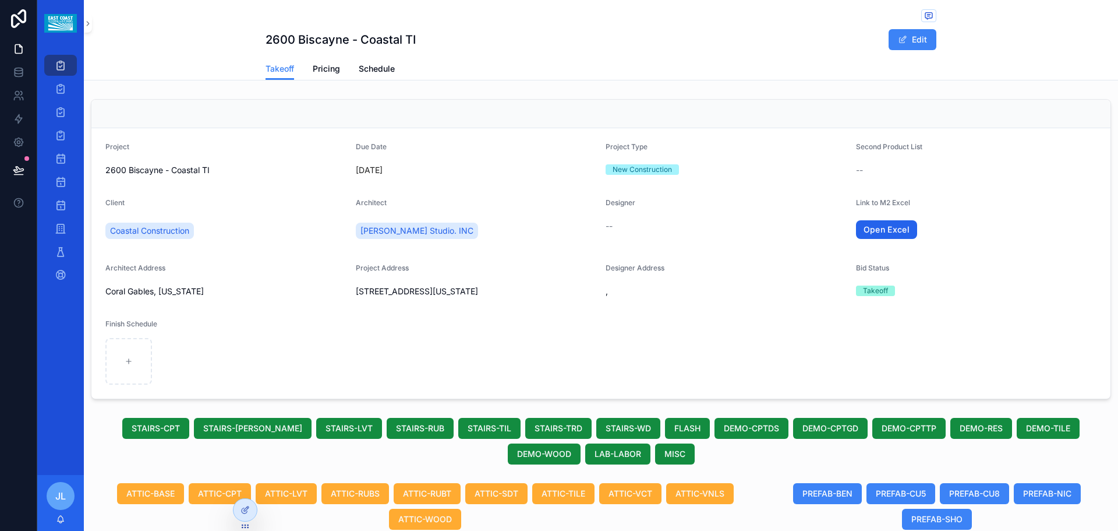
click at [881, 229] on link "Open Excel" at bounding box center [887, 229] width 62 height 19
